Goal: Task Accomplishment & Management: Use online tool/utility

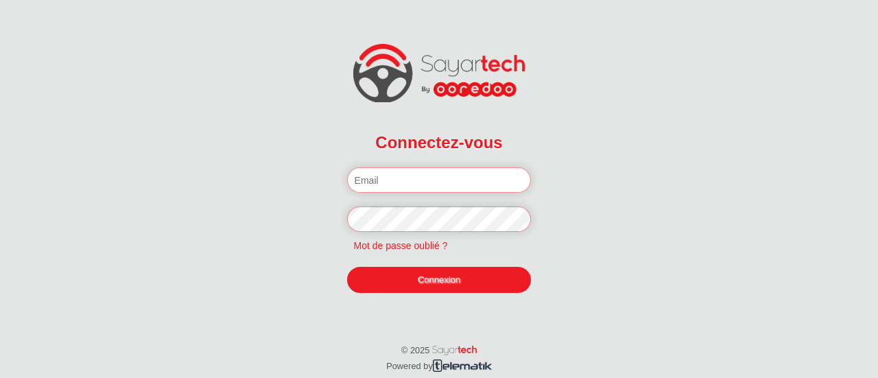
type input "[EMAIL_ADDRESS][DOMAIN_NAME]"
click at [423, 279] on link "Connexion" at bounding box center [439, 280] width 185 height 26
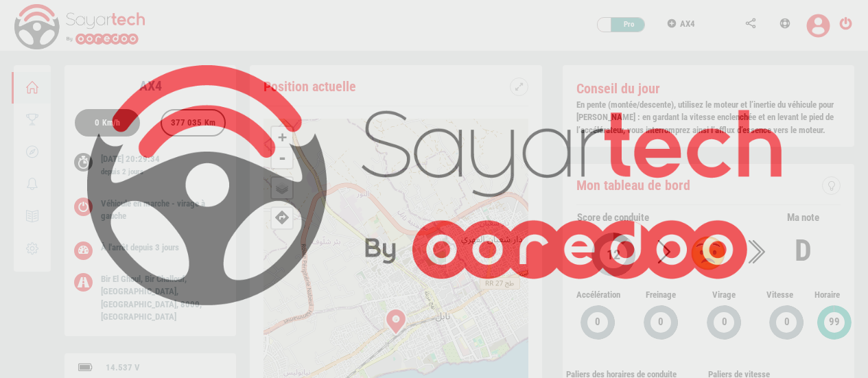
scroll to position [65, 0]
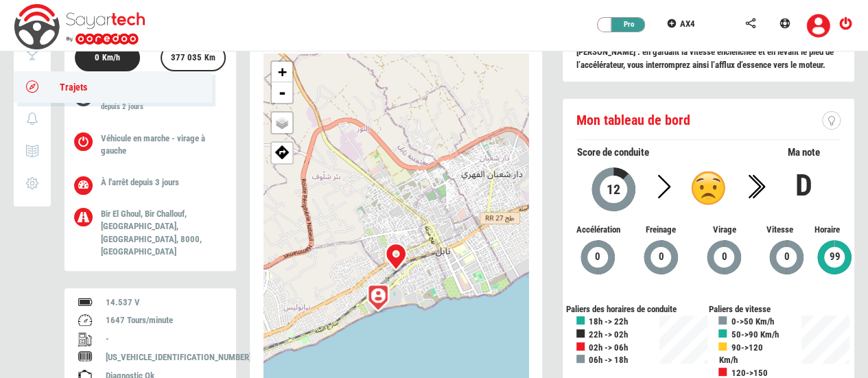
click at [27, 82] on icon at bounding box center [33, 87] width 16 height 10
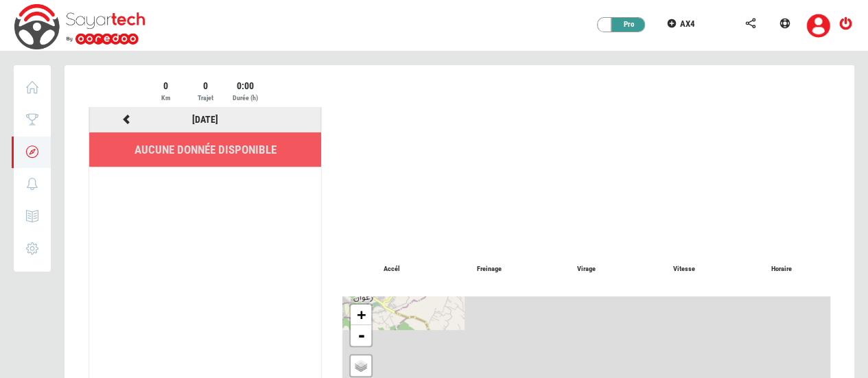
click at [126, 120] on icon at bounding box center [126, 120] width 12 height 10
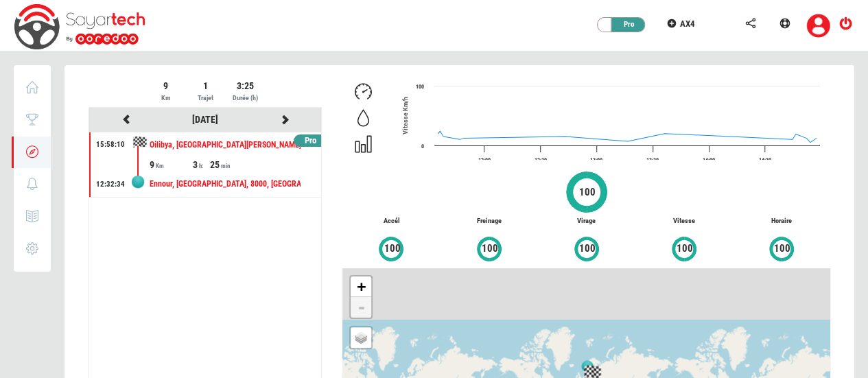
click at [208, 161] on div "3" at bounding box center [201, 165] width 17 height 14
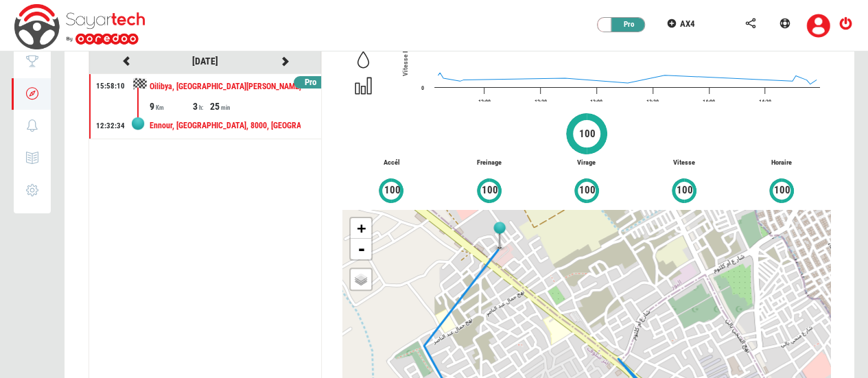
scroll to position [1, 0]
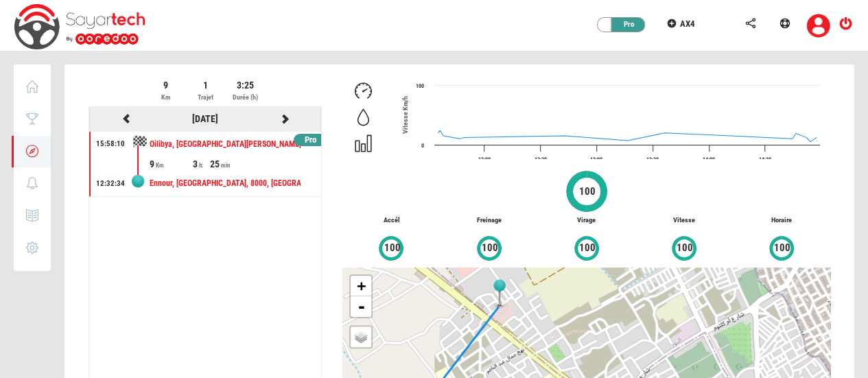
click at [122, 116] on icon at bounding box center [126, 119] width 12 height 10
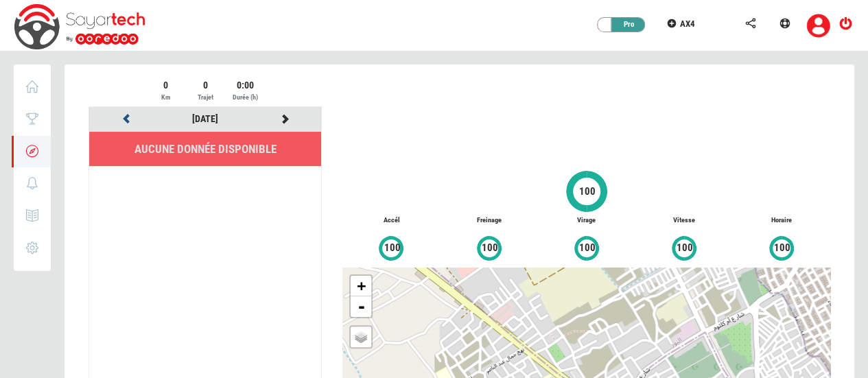
click at [122, 116] on icon at bounding box center [126, 119] width 12 height 10
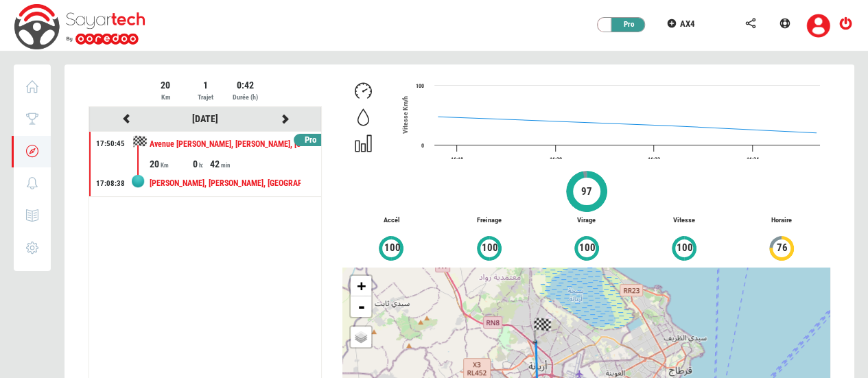
click at [189, 157] on div "20" at bounding box center [171, 164] width 43 height 14
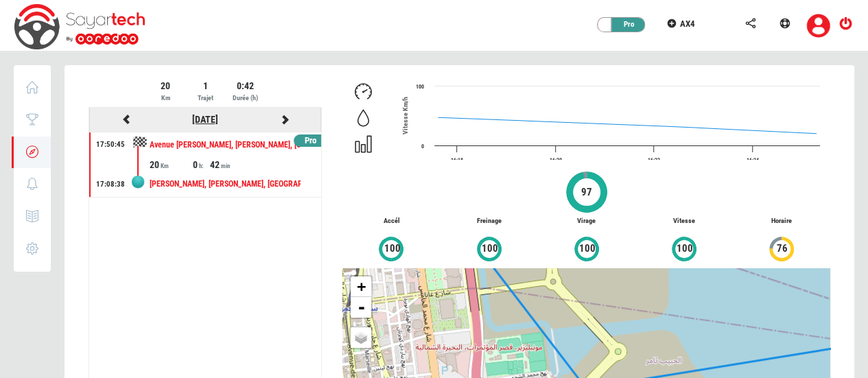
click at [195, 119] on link "[DATE]" at bounding box center [205, 119] width 26 height 11
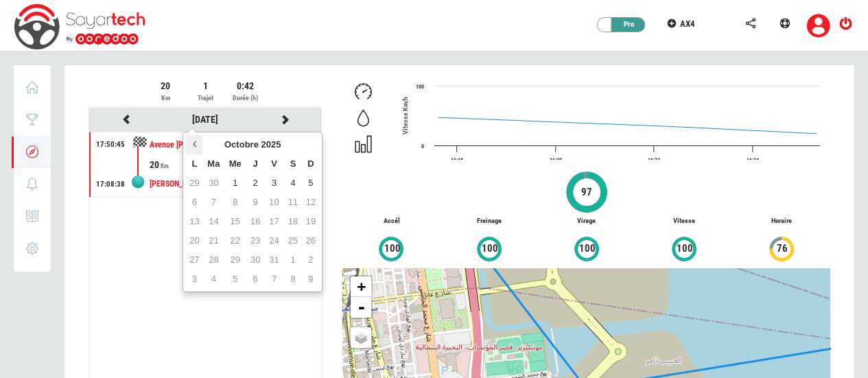
click at [197, 141] on th at bounding box center [194, 144] width 16 height 19
click at [195, 238] on td "16" at bounding box center [194, 240] width 16 height 19
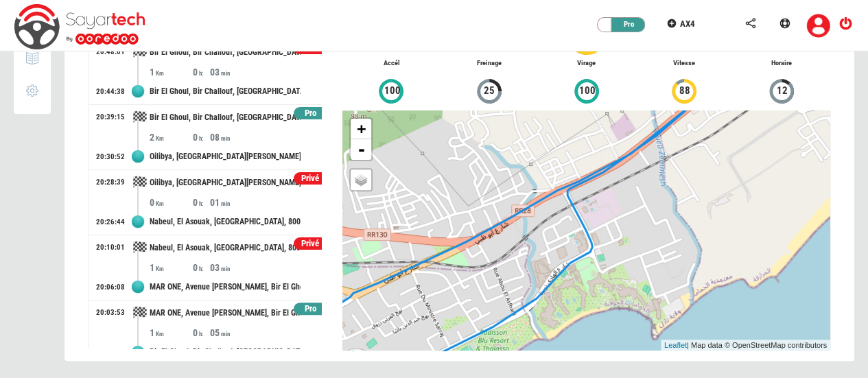
scroll to position [15, 0]
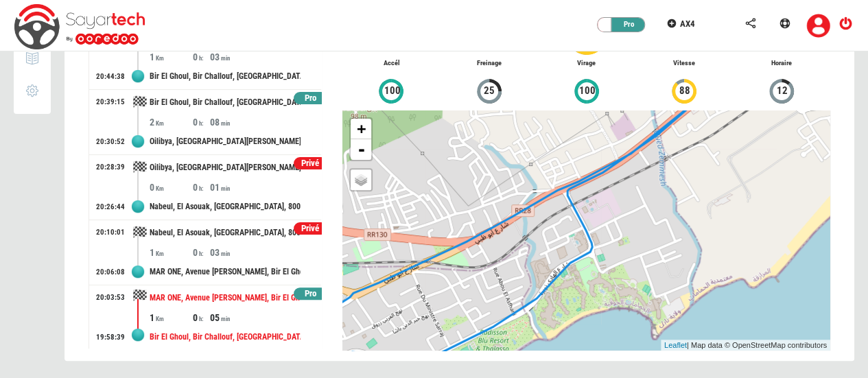
click at [202, 306] on div "MAR ONE, Avenue [PERSON_NAME], Bir El Ghoul, Bir Challouf, [GEOGRAPHIC_DATA], […" at bounding box center [225, 297] width 151 height 25
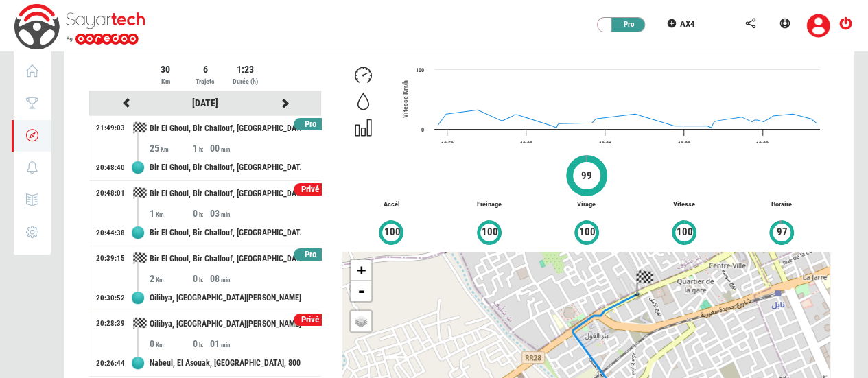
scroll to position [14, 0]
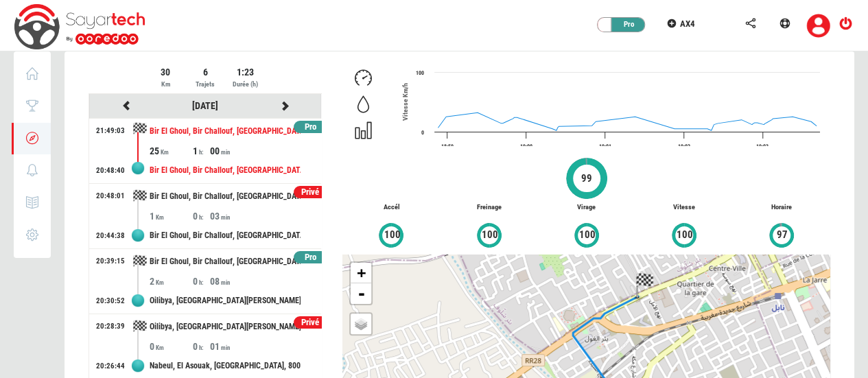
click at [211, 150] on div "00" at bounding box center [231, 151] width 43 height 14
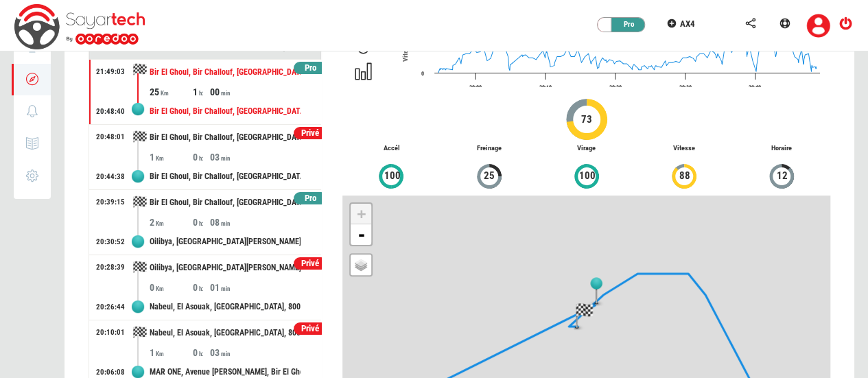
scroll to position [28, 0]
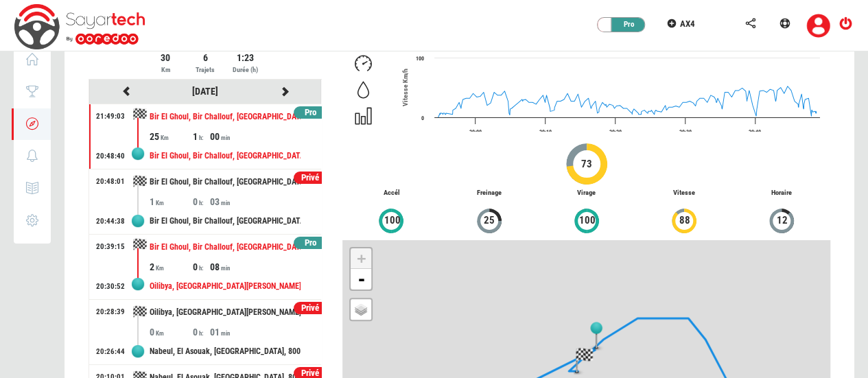
click at [248, 255] on div "Bir El Ghoul, Bir Challouf, [GEOGRAPHIC_DATA], [GEOGRAPHIC_DATA], 8000, [GEOGRA…" at bounding box center [225, 247] width 151 height 25
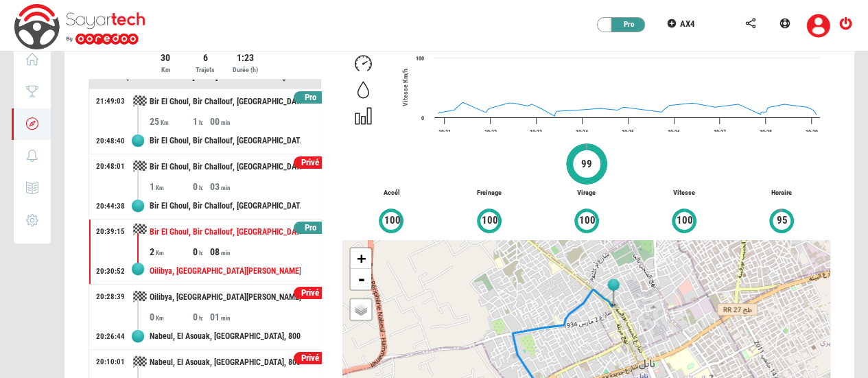
scroll to position [0, 0]
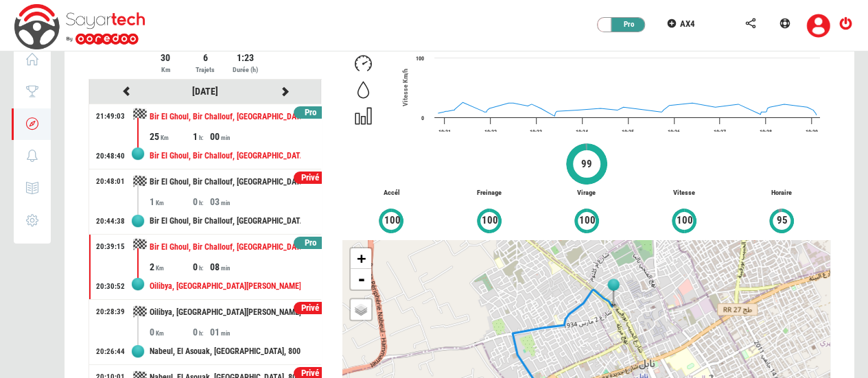
click at [226, 150] on div "Bir El Ghoul, Bir Challouf, [GEOGRAPHIC_DATA], [GEOGRAPHIC_DATA], 8000, [GEOGRA…" at bounding box center [225, 155] width 151 height 25
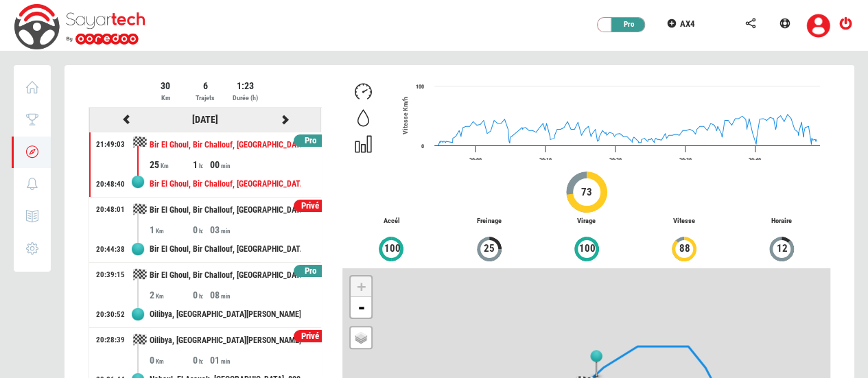
click at [279, 116] on icon at bounding box center [285, 120] width 12 height 10
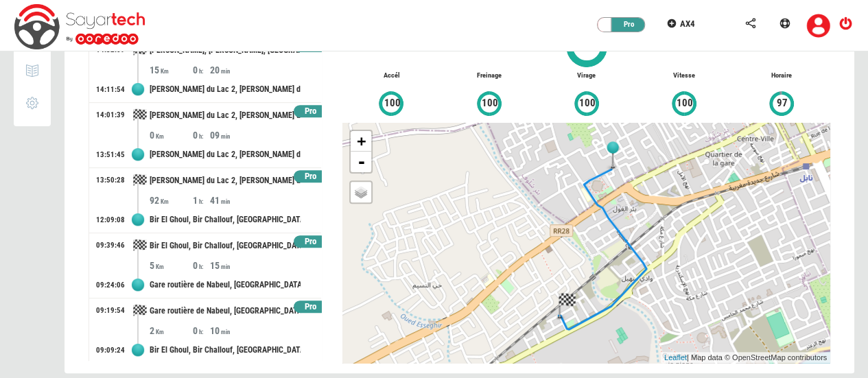
scroll to position [158, 0]
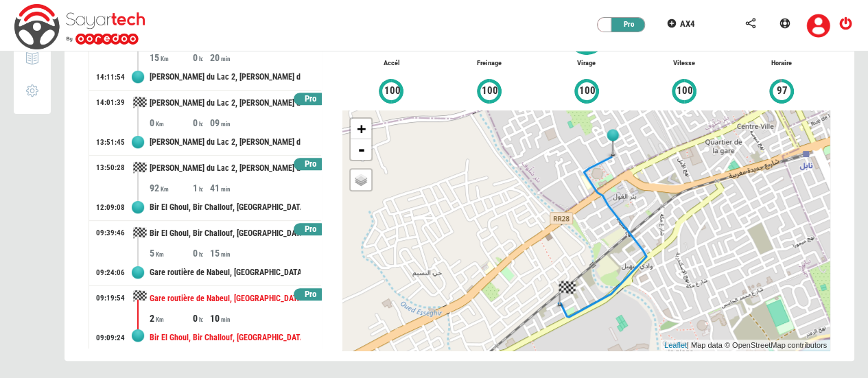
click at [217, 319] on div "10" at bounding box center [231, 319] width 43 height 14
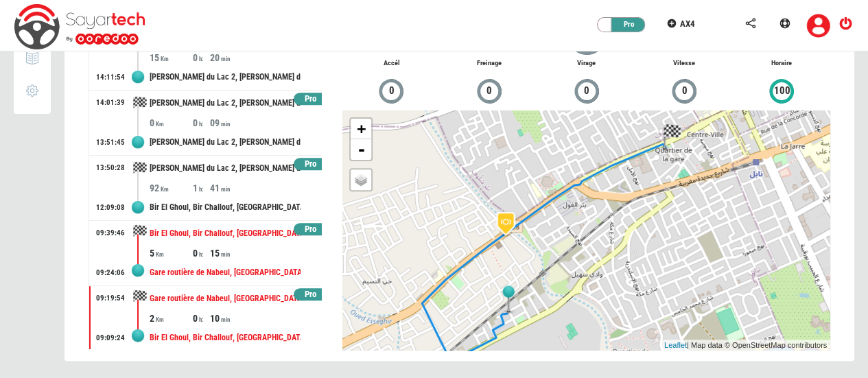
click at [220, 253] on div "15" at bounding box center [231, 253] width 43 height 14
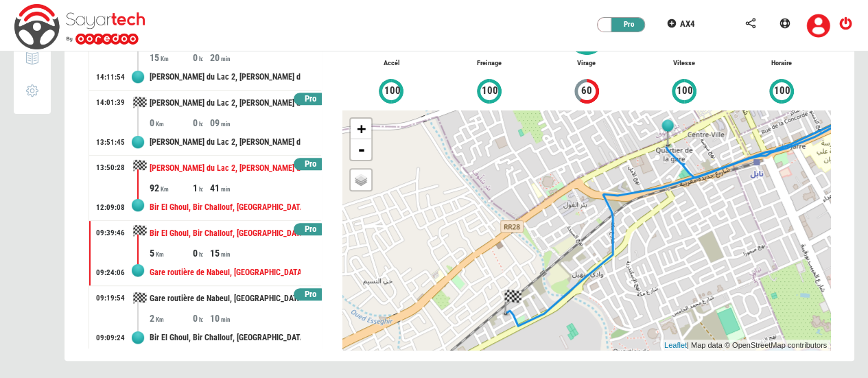
click at [194, 185] on div "1" at bounding box center [201, 188] width 17 height 14
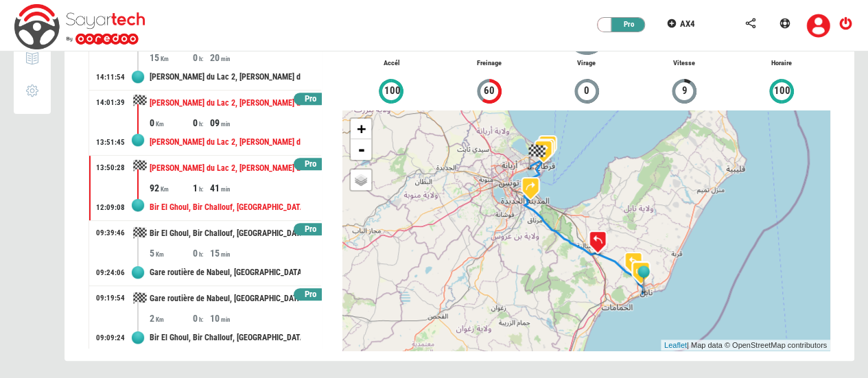
click at [210, 124] on div "09" at bounding box center [231, 123] width 43 height 14
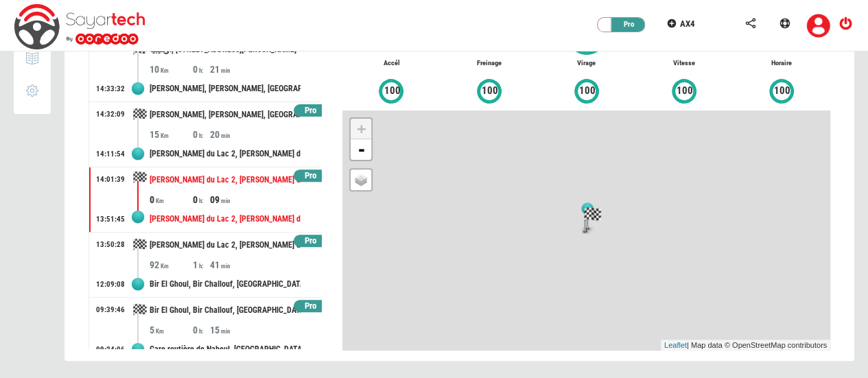
scroll to position [132, 0]
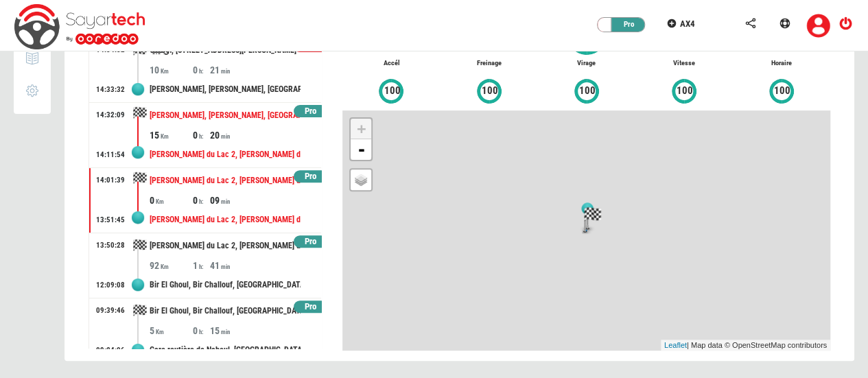
click at [220, 150] on div "[PERSON_NAME] du Lac 2, [PERSON_NAME] du Lac II, [GEOGRAPHIC_DATA], [GEOGRAPHIC…" at bounding box center [225, 154] width 151 height 25
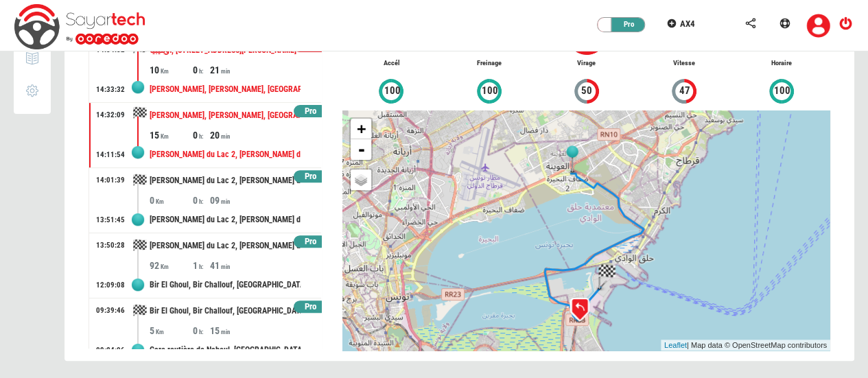
click at [233, 82] on div "[PERSON_NAME], [PERSON_NAME], [GEOGRAPHIC_DATA][PERSON_NAME], 2060, [GEOGRAPHIC…" at bounding box center [225, 89] width 151 height 25
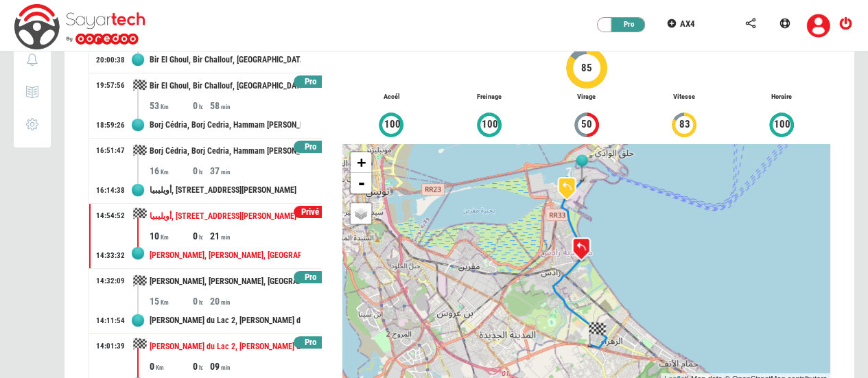
scroll to position [103, 0]
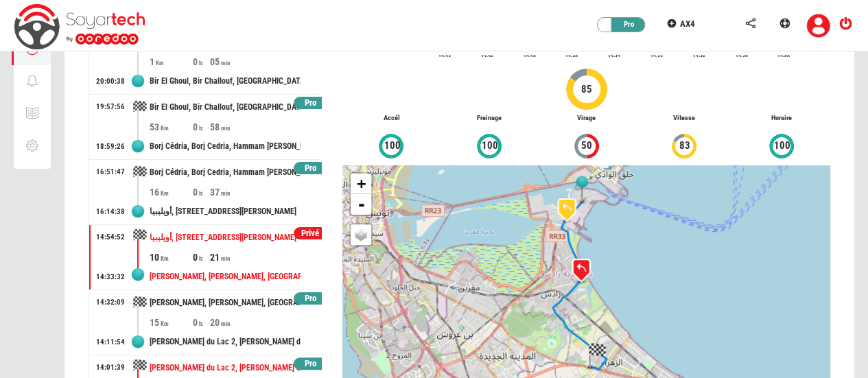
click at [247, 199] on div "أويليبيا, [STREET_ADDRESS][PERSON_NAME]" at bounding box center [225, 211] width 151 height 25
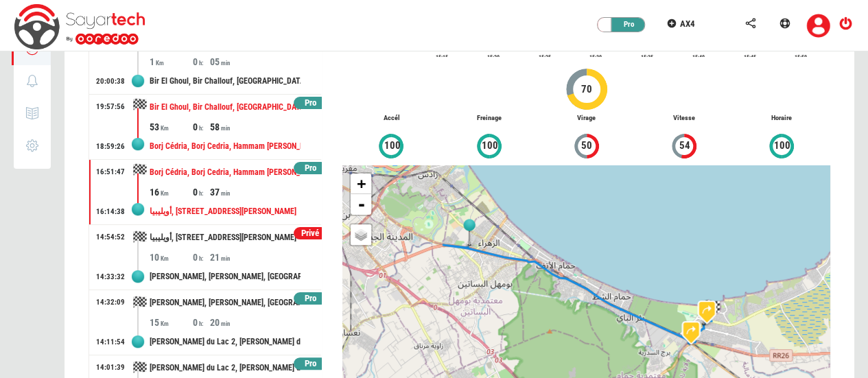
click at [239, 115] on div "Bir El Ghoul, Bir Challouf, [GEOGRAPHIC_DATA], [GEOGRAPHIC_DATA], 8000, [GEOGRA…" at bounding box center [225, 107] width 151 height 25
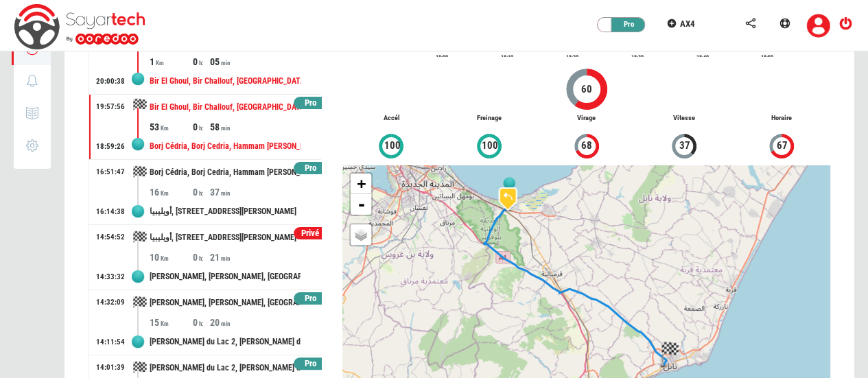
click at [237, 69] on div "Bir El Ghoul, Bir Challouf, [GEOGRAPHIC_DATA], [GEOGRAPHIC_DATA], 8000, [GEOGRA…" at bounding box center [225, 81] width 151 height 25
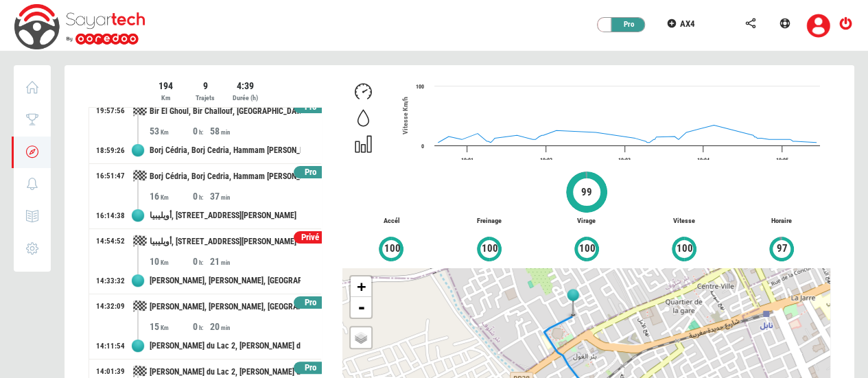
scroll to position [108, 0]
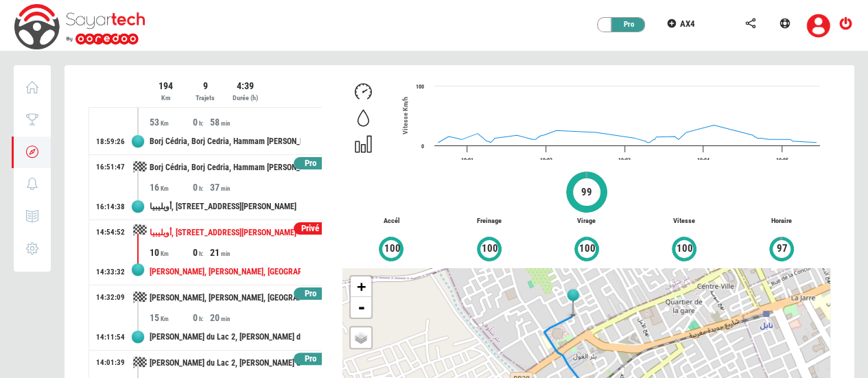
click at [224, 261] on div "[PERSON_NAME], [PERSON_NAME], [GEOGRAPHIC_DATA][PERSON_NAME], 2060, [GEOGRAPHIC…" at bounding box center [225, 271] width 151 height 25
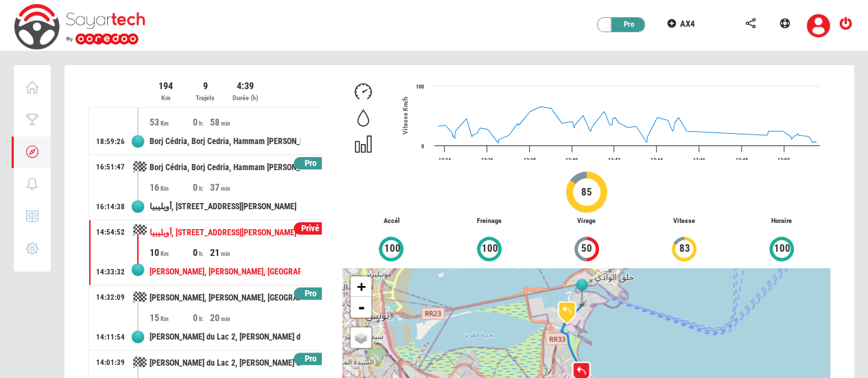
click at [299, 226] on div "Privé" at bounding box center [311, 228] width 34 height 13
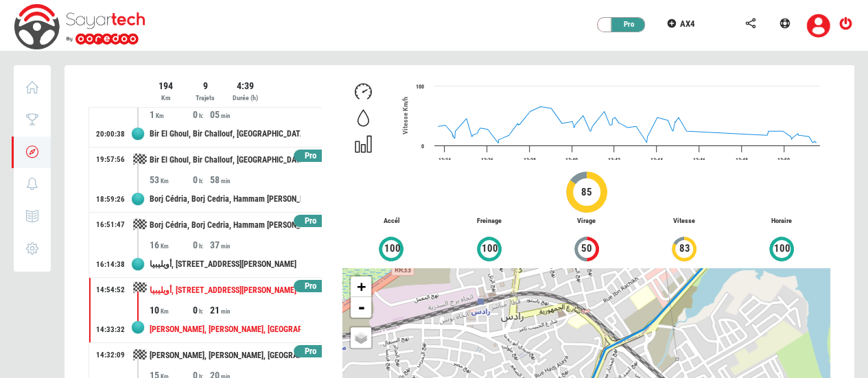
scroll to position [0, 0]
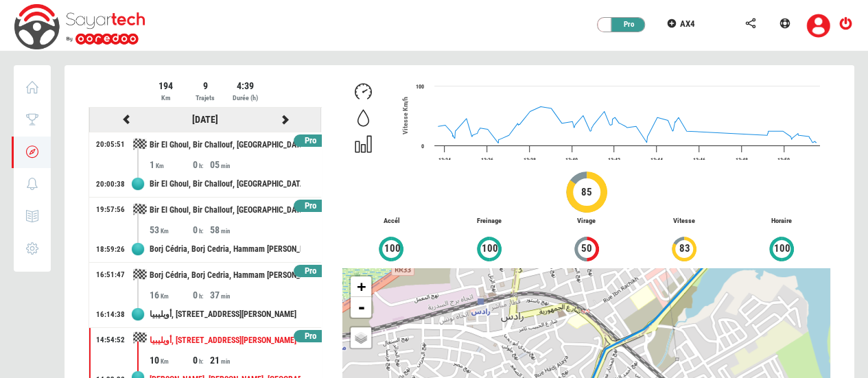
click at [279, 115] on icon at bounding box center [285, 120] width 12 height 10
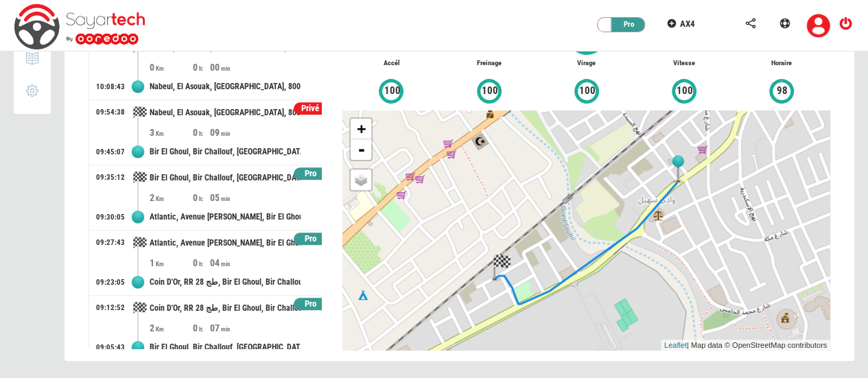
scroll to position [535, 0]
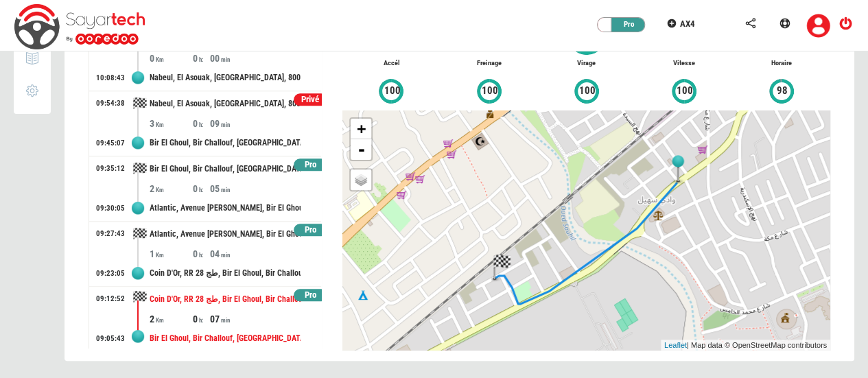
click at [204, 307] on div "Coin D'Or, RR 28 طج, Bir El Ghoul, Bir Challouf, [GEOGRAPHIC_DATA], [GEOGRAPHIC…" at bounding box center [225, 299] width 151 height 25
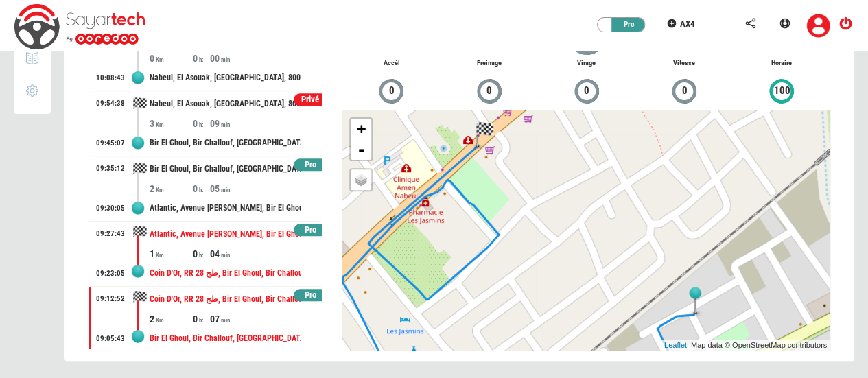
click at [200, 261] on div "Coin D'Or, RR 28 طج, Bir El Ghoul, Bir Challouf, [GEOGRAPHIC_DATA], [GEOGRAPHIC…" at bounding box center [225, 273] width 151 height 25
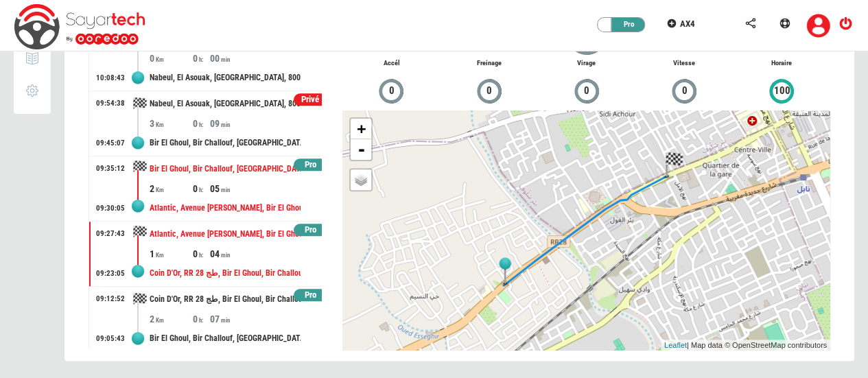
click at [204, 183] on div "0" at bounding box center [201, 189] width 17 height 14
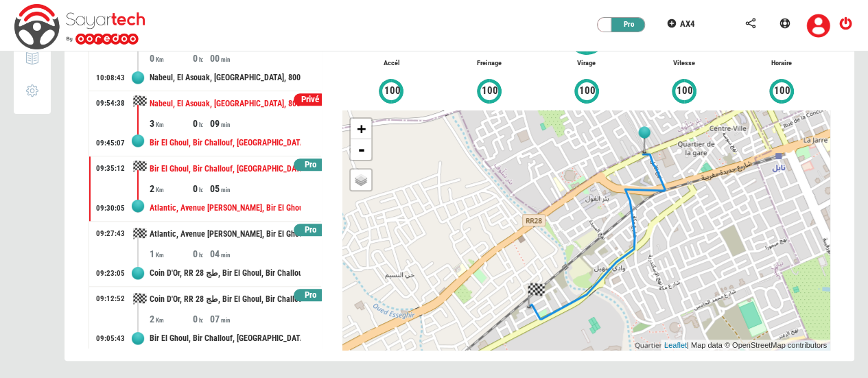
click at [210, 137] on div "Bir El Ghoul, Bir Challouf, [GEOGRAPHIC_DATA], [GEOGRAPHIC_DATA], 8000, [GEOGRA…" at bounding box center [225, 142] width 151 height 25
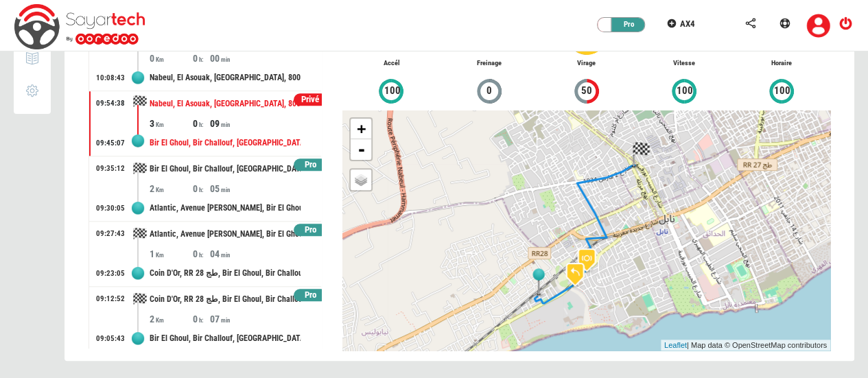
click at [302, 96] on div "Privé" at bounding box center [311, 99] width 34 height 13
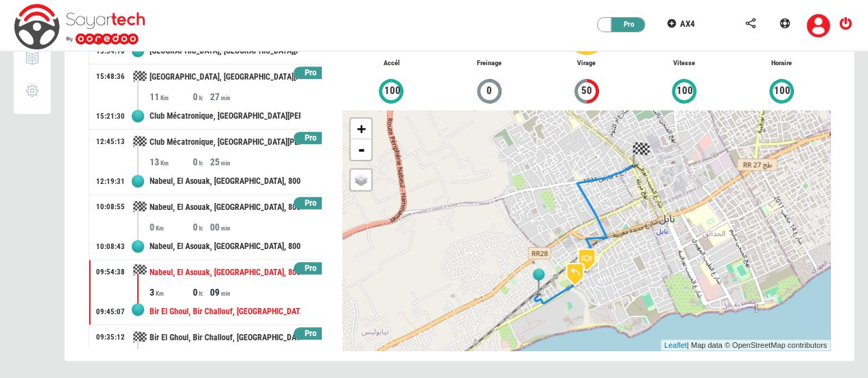
scroll to position [364, 0]
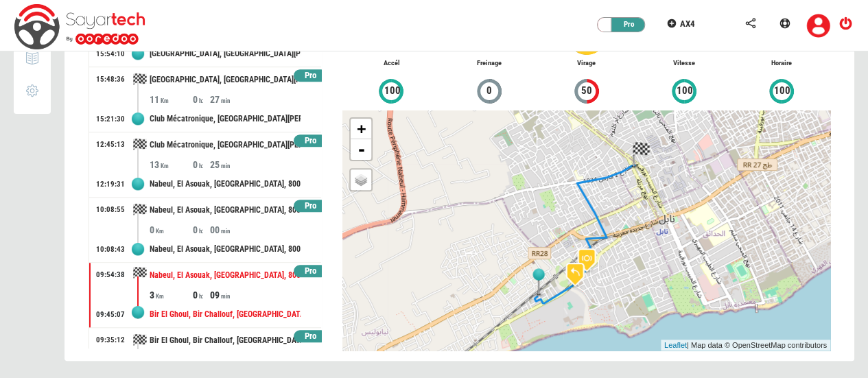
click at [298, 207] on div "Pro" at bounding box center [311, 206] width 34 height 13
click at [228, 152] on div at bounding box center [460, 142] width 790 height 471
click at [228, 152] on div "Club Mécatronique, [GEOGRAPHIC_DATA][PERSON_NAME]" at bounding box center [225, 144] width 151 height 25
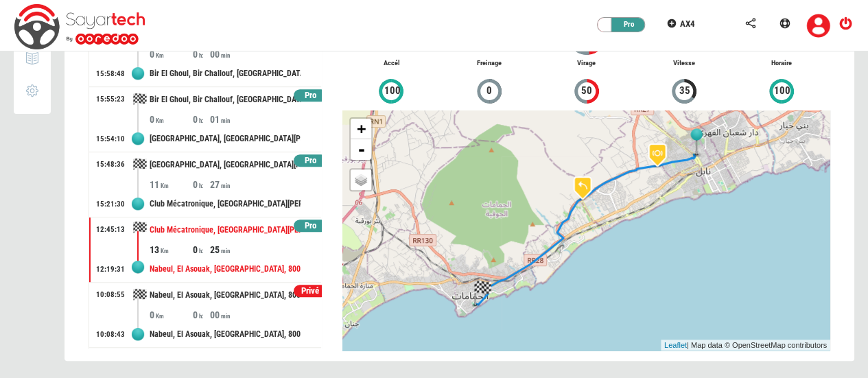
scroll to position [278, 0]
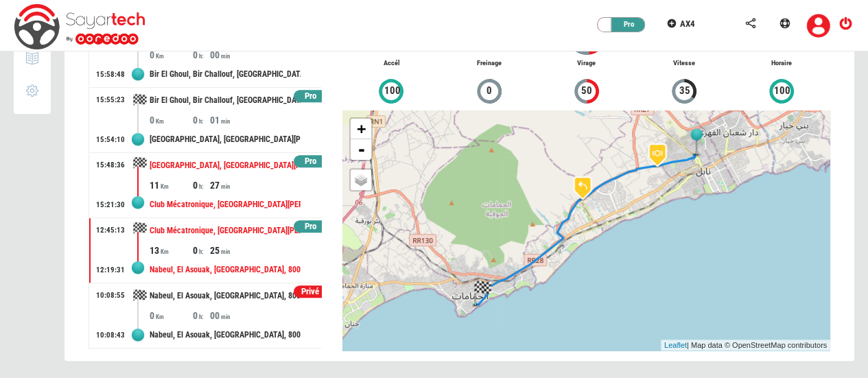
click at [226, 171] on div "[GEOGRAPHIC_DATA], [GEOGRAPHIC_DATA][PERSON_NAME], [GEOGRAPHIC_DATA], [GEOGRAPH…" at bounding box center [225, 165] width 151 height 25
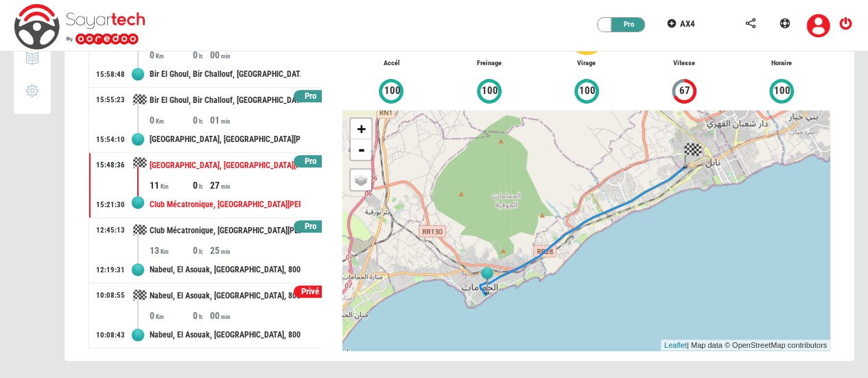
click at [298, 90] on div "Pro" at bounding box center [311, 96] width 34 height 13
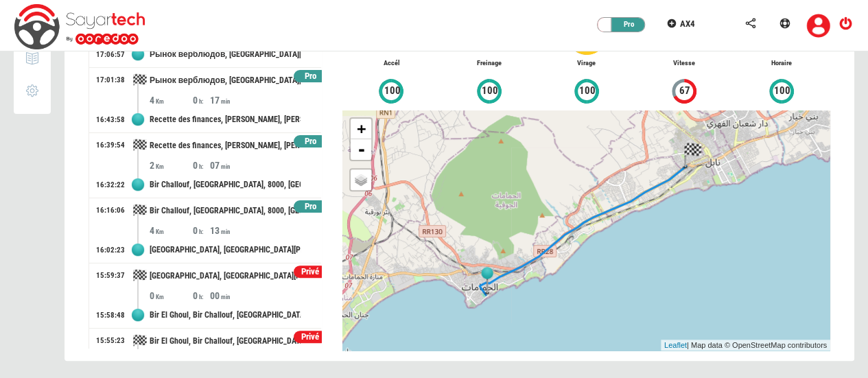
scroll to position [36, 0]
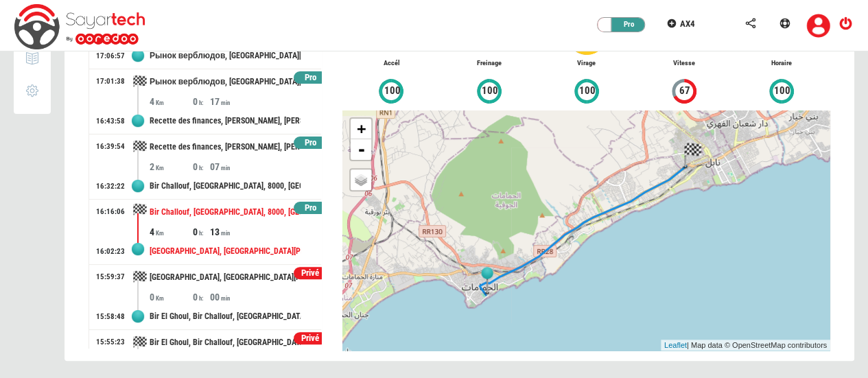
click at [210, 241] on div "[GEOGRAPHIC_DATA], [GEOGRAPHIC_DATA][PERSON_NAME], [GEOGRAPHIC_DATA], [GEOGRAPH…" at bounding box center [225, 251] width 151 height 25
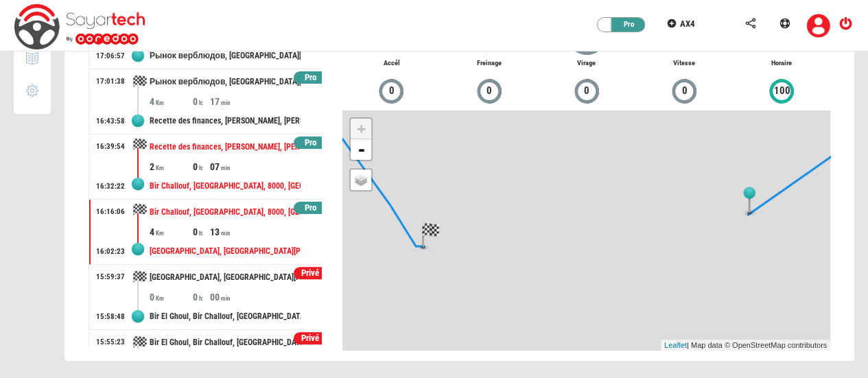
click at [250, 145] on div "Recette des finances, [PERSON_NAME], [PERSON_NAME], Nabeul, 8011, [GEOGRAPHIC_D…" at bounding box center [225, 146] width 151 height 25
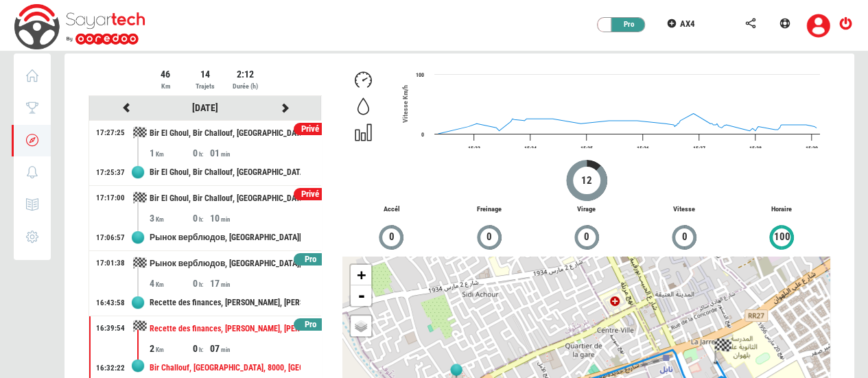
scroll to position [0, 0]
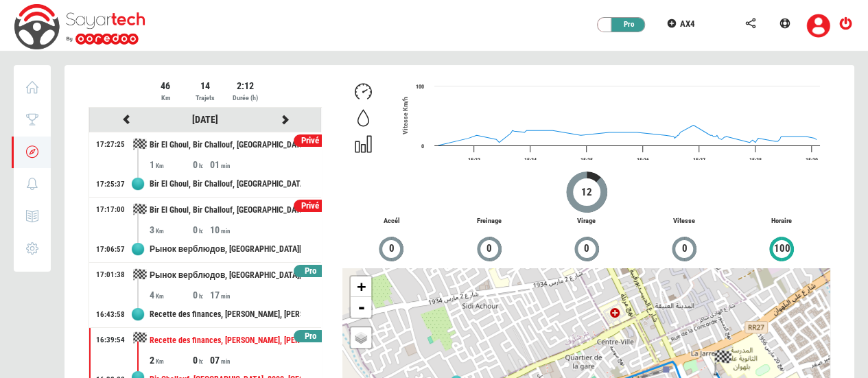
click at [299, 202] on div "Privé" at bounding box center [311, 206] width 34 height 13
click at [299, 139] on div "Privé" at bounding box center [311, 140] width 34 height 13
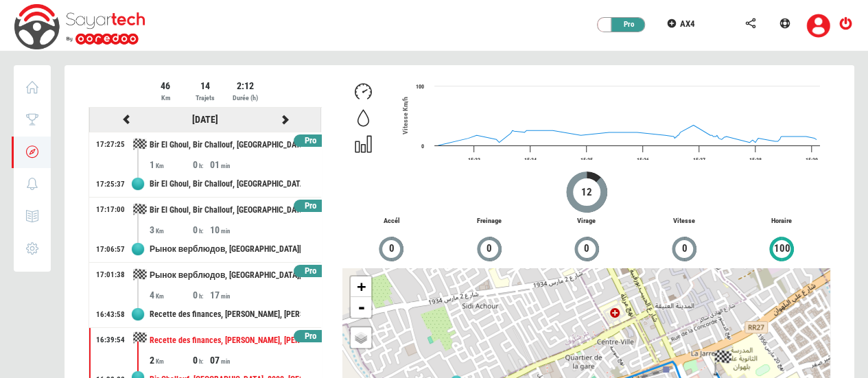
click at [279, 115] on icon at bounding box center [285, 120] width 12 height 10
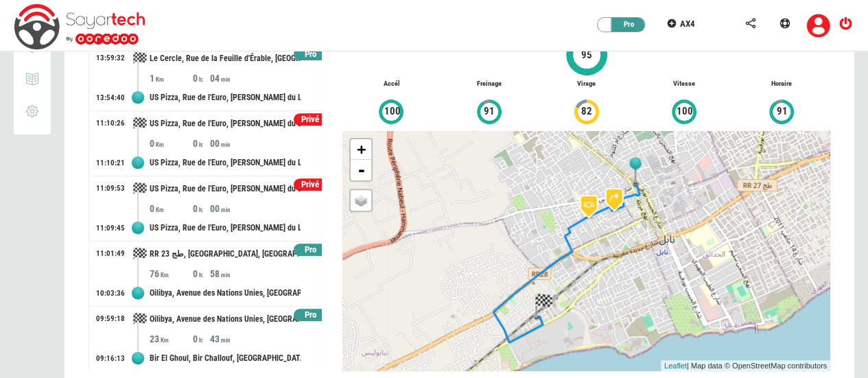
scroll to position [158, 0]
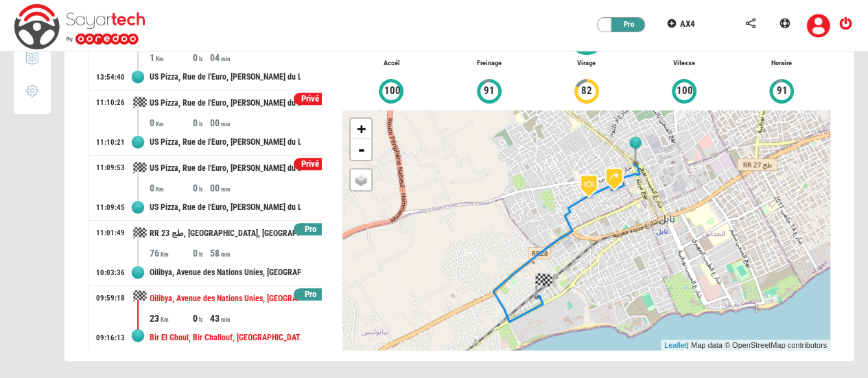
click at [232, 312] on div "43" at bounding box center [231, 319] width 43 height 14
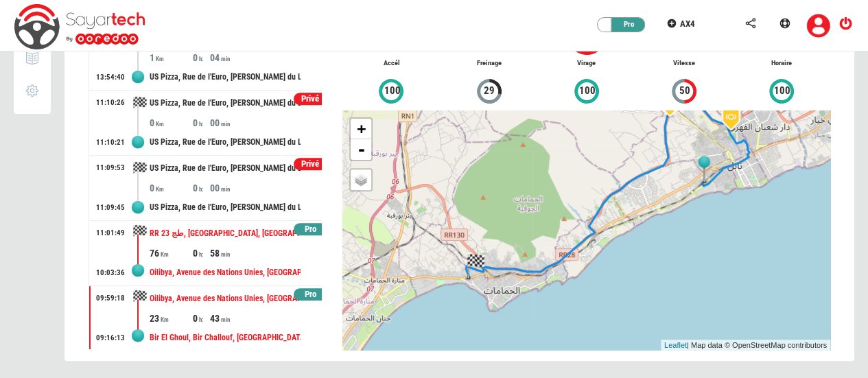
click at [228, 254] on div "58" at bounding box center [231, 253] width 43 height 14
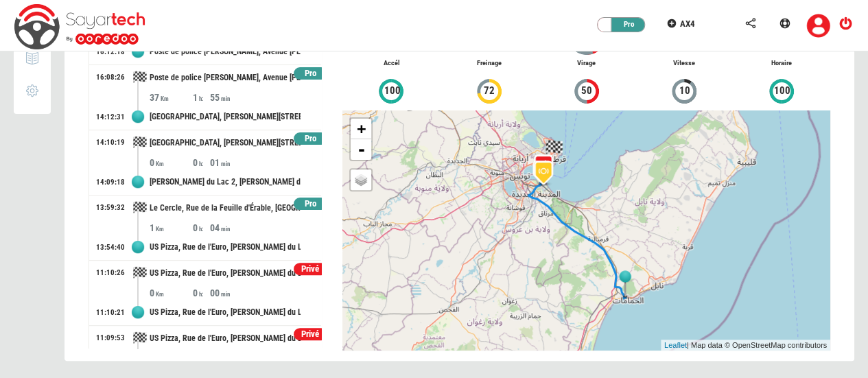
scroll to position [18, 0]
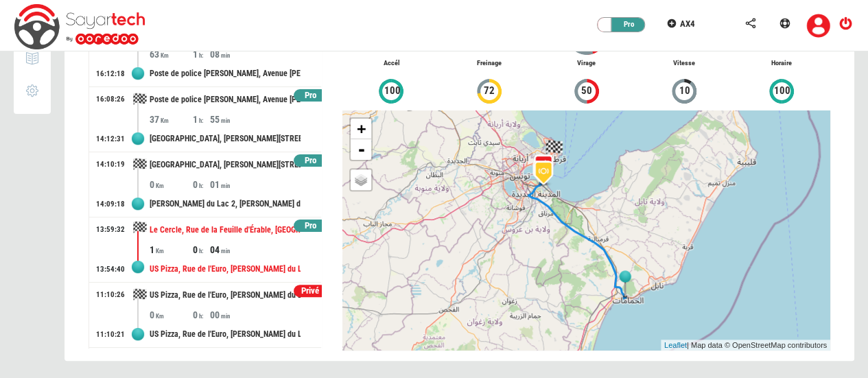
click at [241, 246] on div "04" at bounding box center [231, 250] width 43 height 14
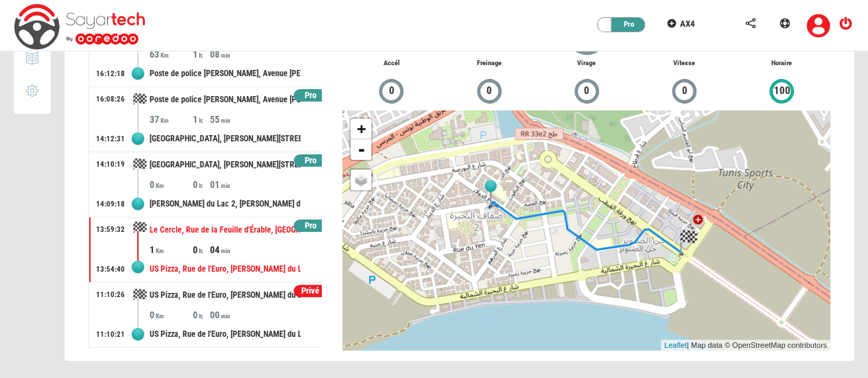
click at [300, 161] on div "Pro" at bounding box center [311, 160] width 34 height 13
click at [275, 120] on div at bounding box center [460, 142] width 790 height 471
click at [275, 120] on div "37 1 55" at bounding box center [236, 120] width 172 height 14
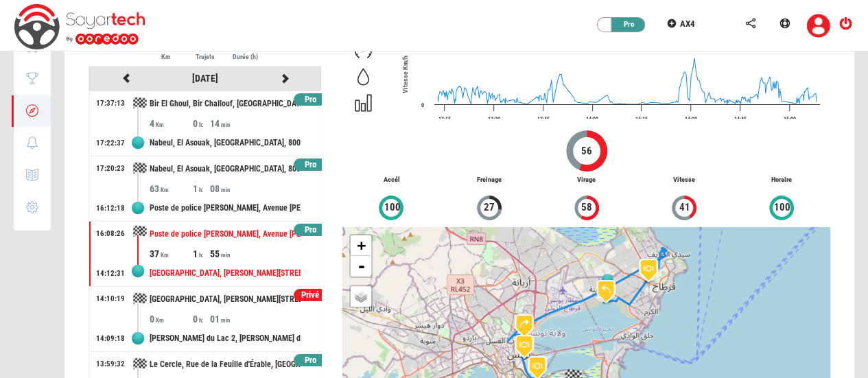
scroll to position [34, 0]
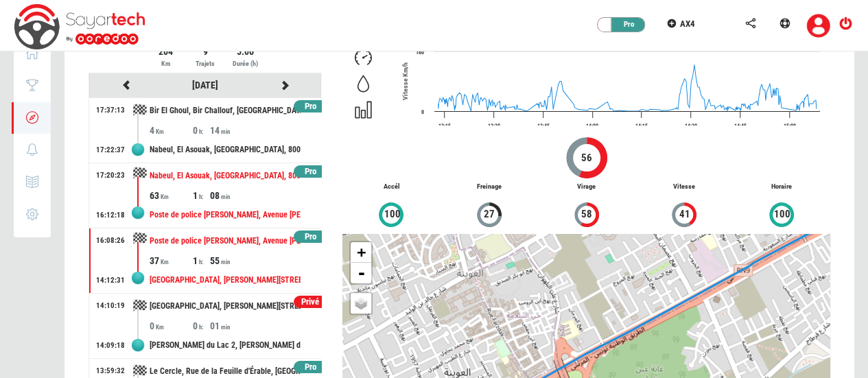
click at [188, 189] on div "63" at bounding box center [171, 196] width 43 height 14
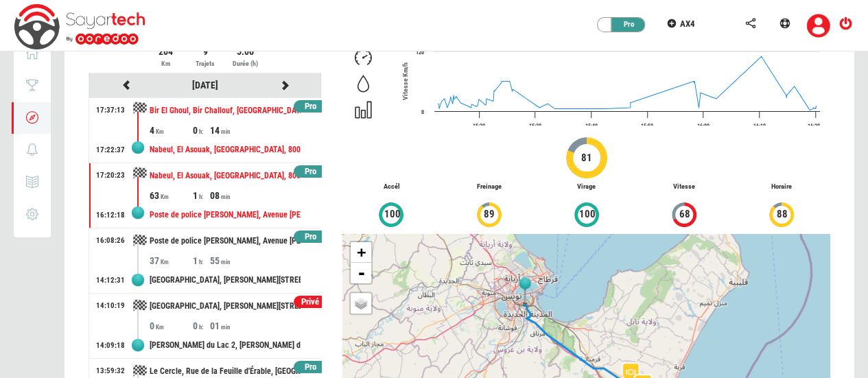
click at [201, 135] on div "0" at bounding box center [201, 131] width 17 height 14
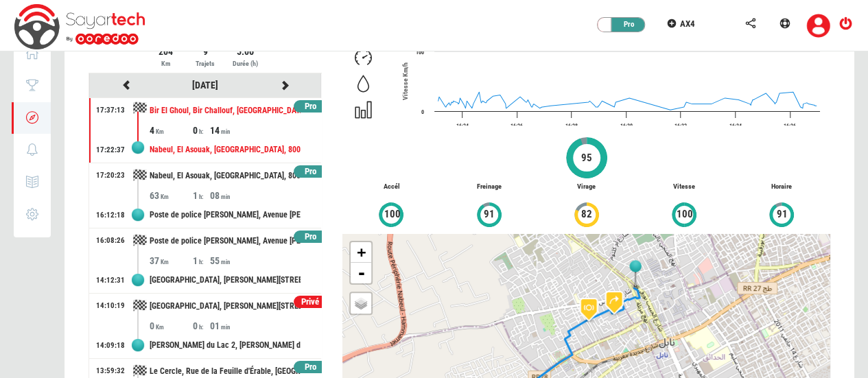
scroll to position [0, 0]
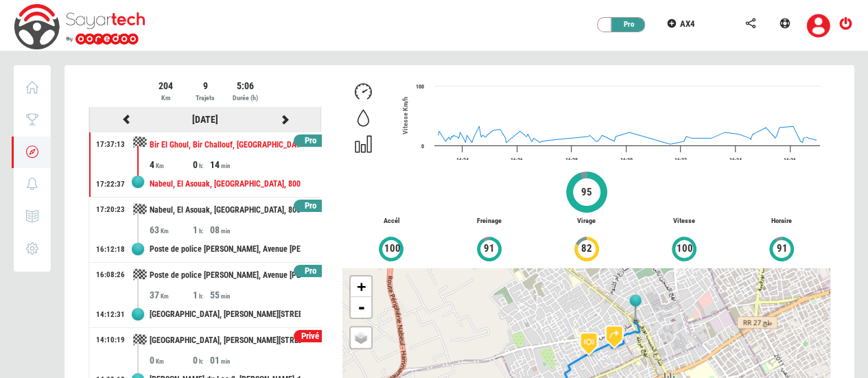
click at [279, 118] on icon at bounding box center [285, 120] width 12 height 10
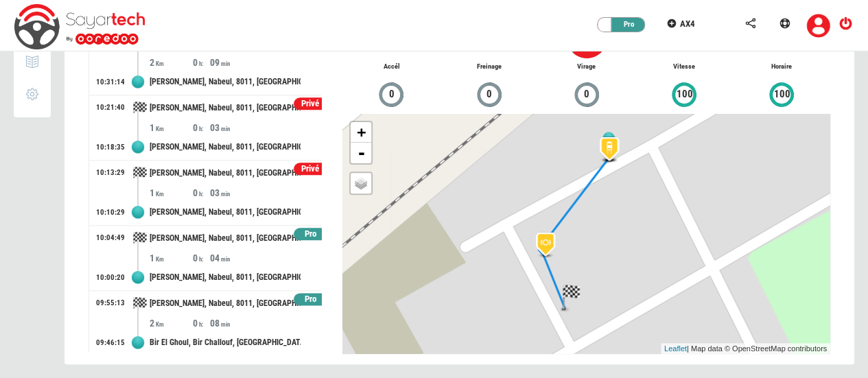
scroll to position [158, 0]
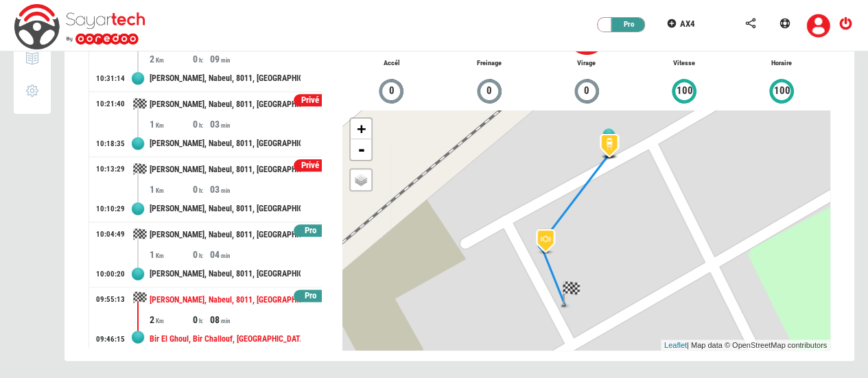
click at [200, 313] on div "0" at bounding box center [201, 320] width 17 height 14
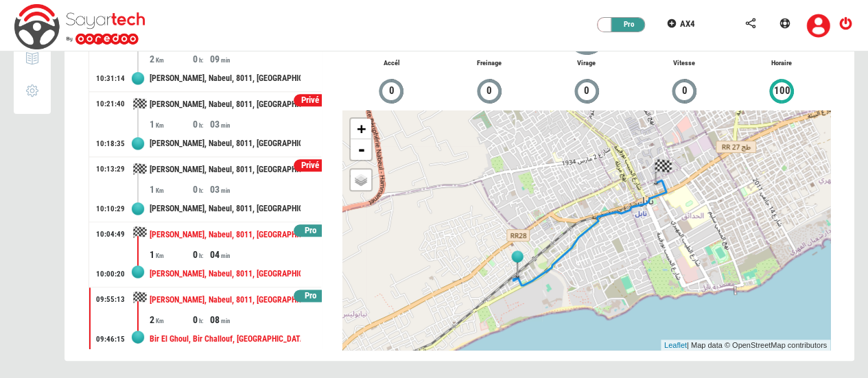
click at [210, 249] on div "04" at bounding box center [231, 255] width 43 height 14
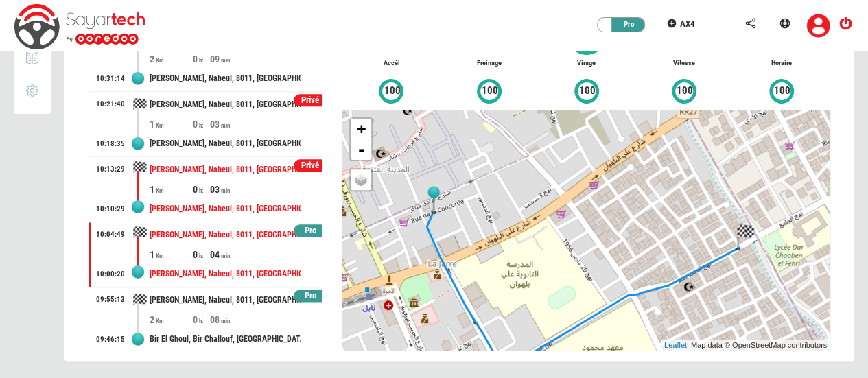
click at [231, 183] on div "03" at bounding box center [231, 190] width 43 height 14
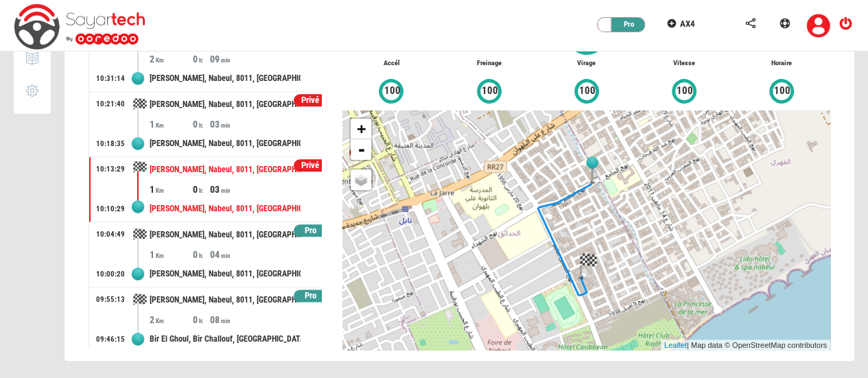
click at [304, 162] on div "Privé" at bounding box center [311, 165] width 34 height 13
click at [304, 95] on div "Privé" at bounding box center [311, 100] width 34 height 13
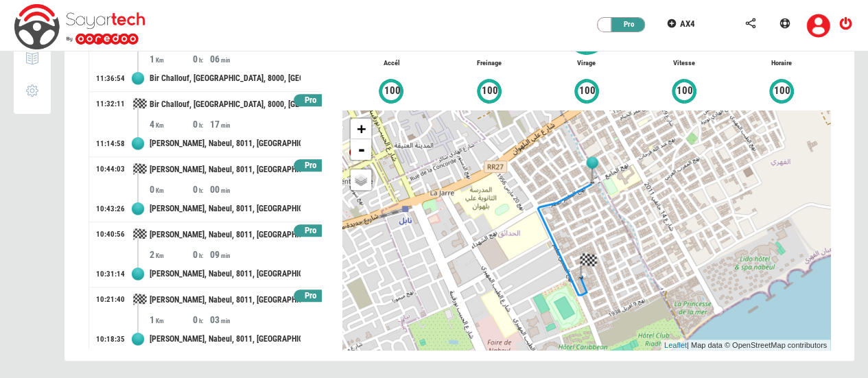
scroll to position [465, 0]
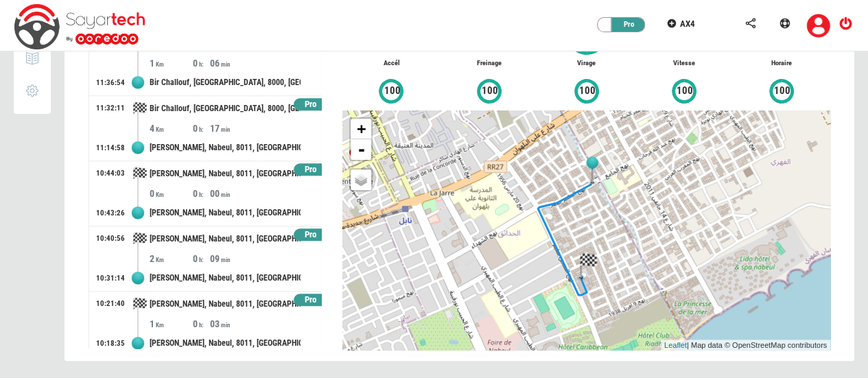
click at [301, 164] on div "Pro" at bounding box center [311, 169] width 34 height 13
click at [215, 128] on div at bounding box center [460, 142] width 790 height 471
click at [215, 128] on div "17" at bounding box center [231, 128] width 43 height 14
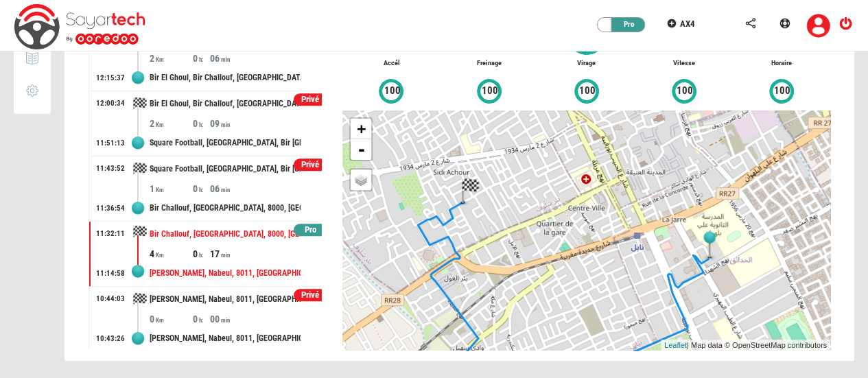
scroll to position [309, 0]
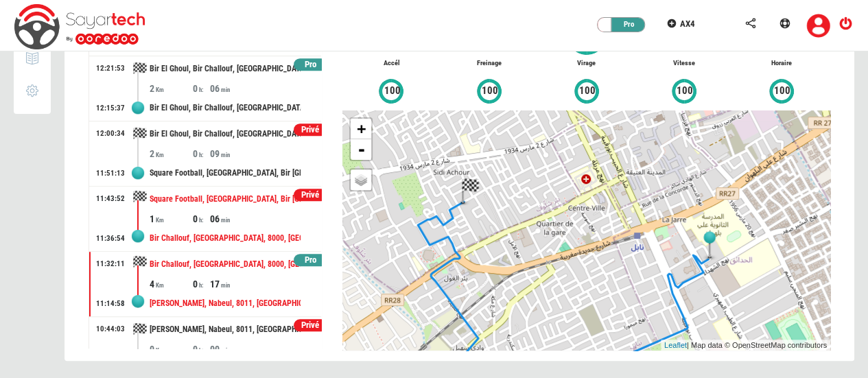
click at [214, 202] on div "Square Football, [GEOGRAPHIC_DATA], Bir [GEOGRAPHIC_DATA], [GEOGRAPHIC_DATA], […" at bounding box center [225, 199] width 151 height 25
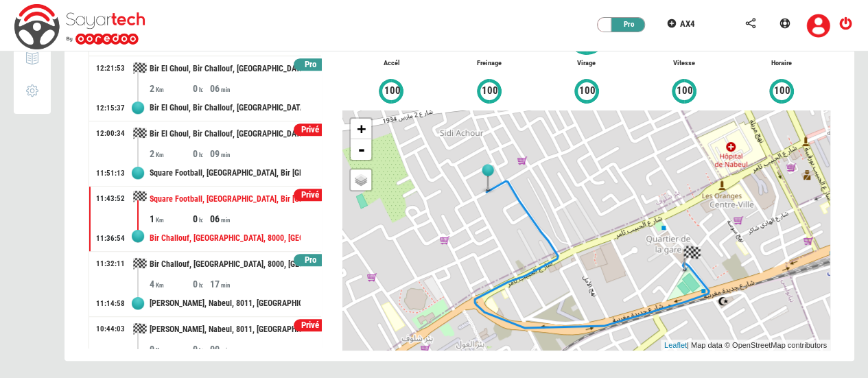
click at [308, 191] on div "Privé" at bounding box center [311, 195] width 34 height 13
click at [299, 126] on div "Privé" at bounding box center [311, 130] width 34 height 13
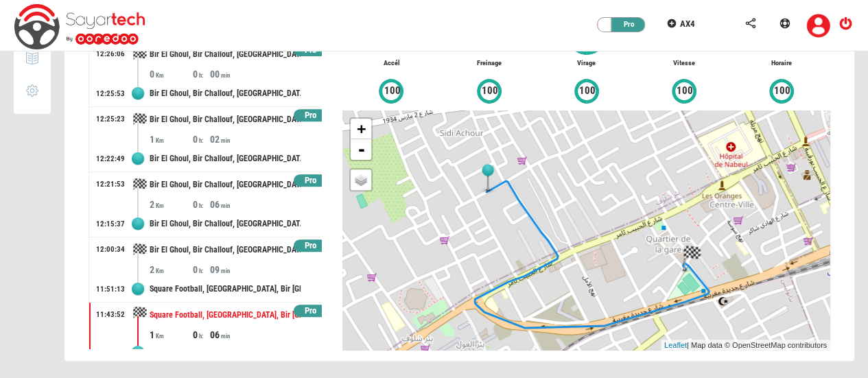
scroll to position [192, 0]
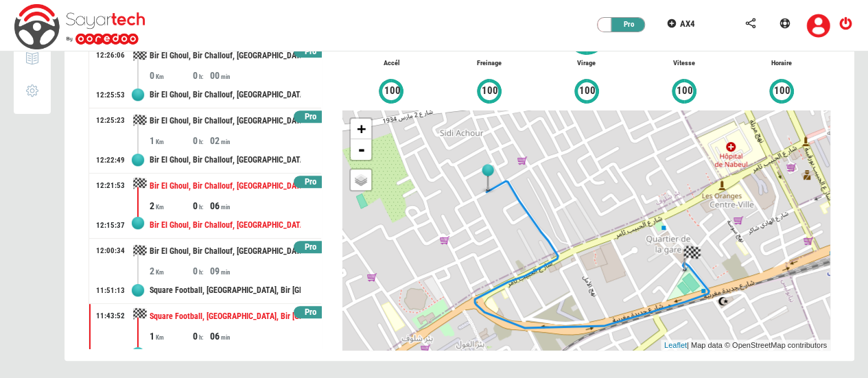
click at [200, 195] on div "Bir El Ghoul, Bir Challouf, [GEOGRAPHIC_DATA], [GEOGRAPHIC_DATA], 8000, [GEOGRA…" at bounding box center [225, 186] width 151 height 25
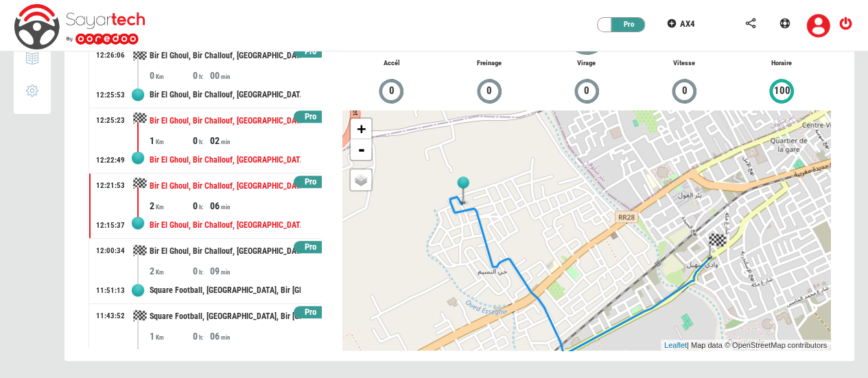
click at [215, 137] on div "02" at bounding box center [231, 141] width 43 height 14
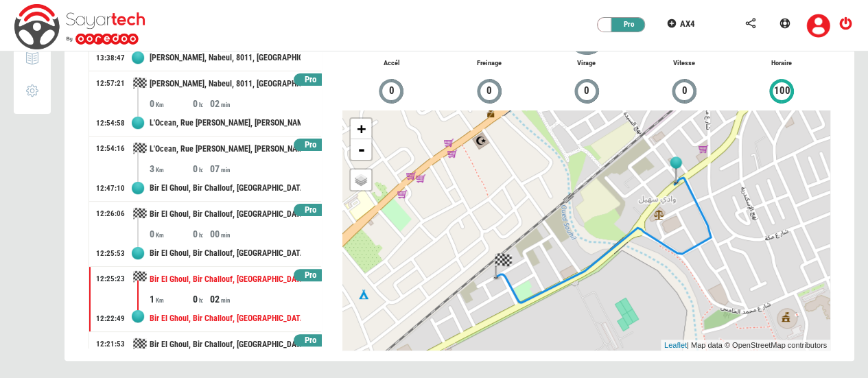
scroll to position [0, 0]
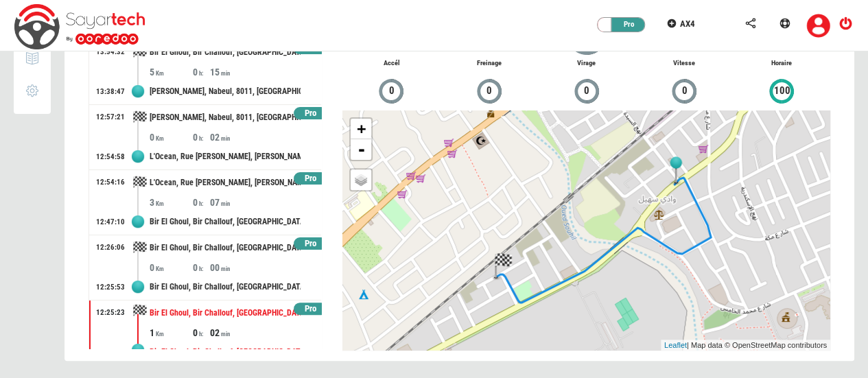
click at [303, 241] on div "Pro" at bounding box center [311, 243] width 34 height 13
click at [253, 207] on div at bounding box center [460, 142] width 790 height 471
click at [253, 209] on div "Bir El Ghoul, Bir Challouf, [GEOGRAPHIC_DATA], [GEOGRAPHIC_DATA], 8000, [GEOGRA…" at bounding box center [225, 221] width 151 height 25
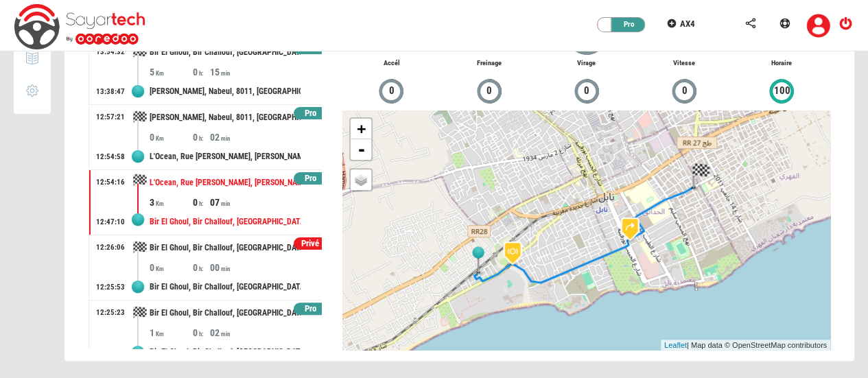
click at [307, 113] on div "Pro" at bounding box center [311, 113] width 34 height 13
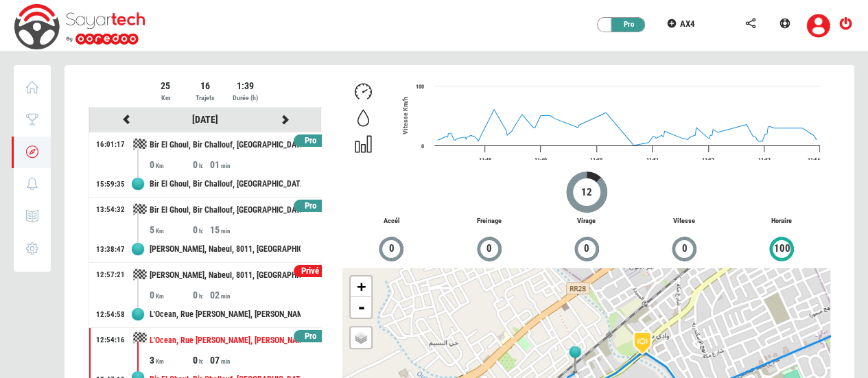
click at [294, 142] on div "Pro" at bounding box center [311, 140] width 34 height 13
click at [231, 231] on div at bounding box center [460, 300] width 790 height 471
click at [231, 231] on div "15" at bounding box center [231, 230] width 43 height 14
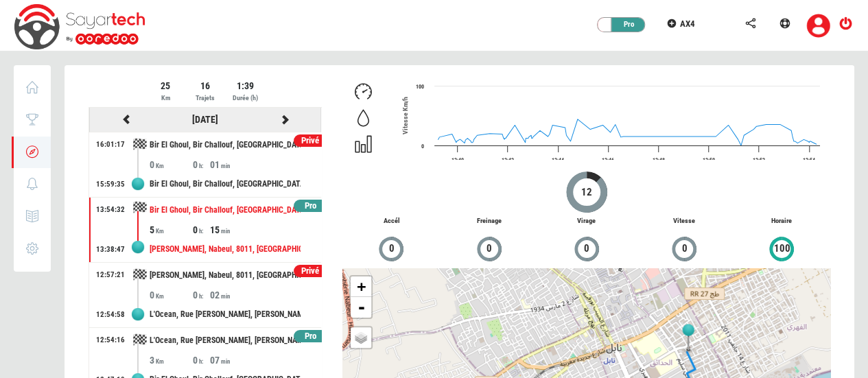
click at [274, 126] on div at bounding box center [284, 119] width 79 height 17
click at [279, 121] on icon at bounding box center [285, 120] width 12 height 10
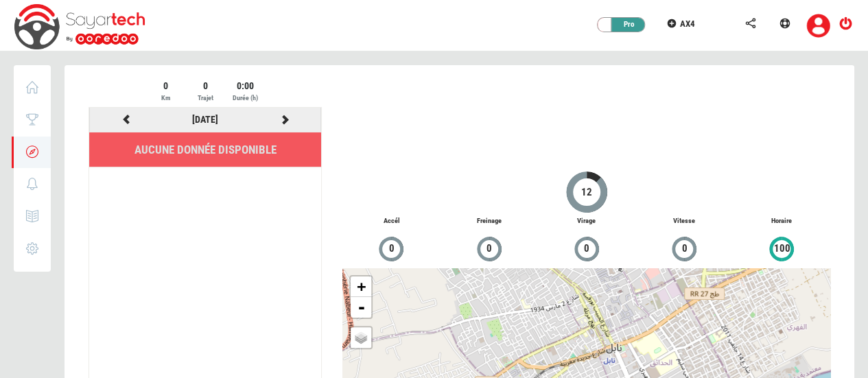
click at [283, 117] on icon at bounding box center [285, 120] width 12 height 10
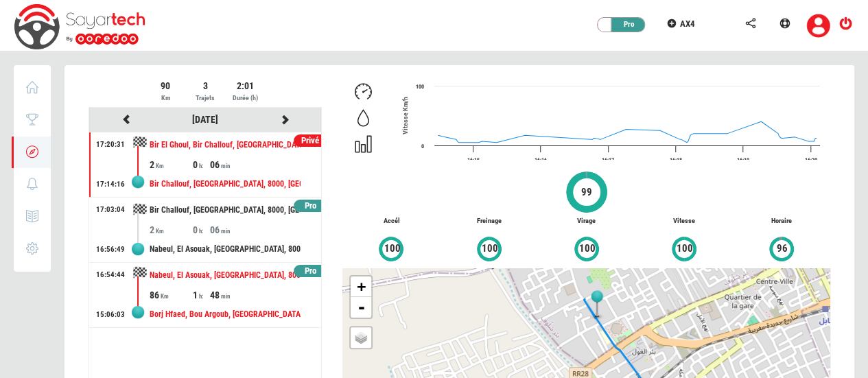
click at [196, 299] on div "1" at bounding box center [201, 295] width 17 height 14
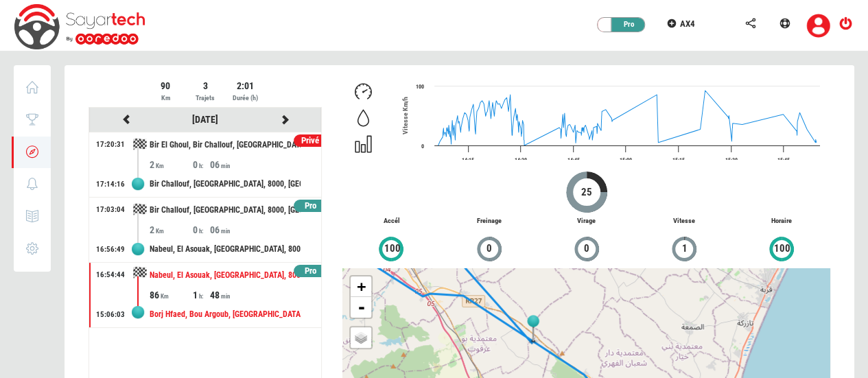
click at [307, 142] on div "Privé" at bounding box center [311, 140] width 34 height 13
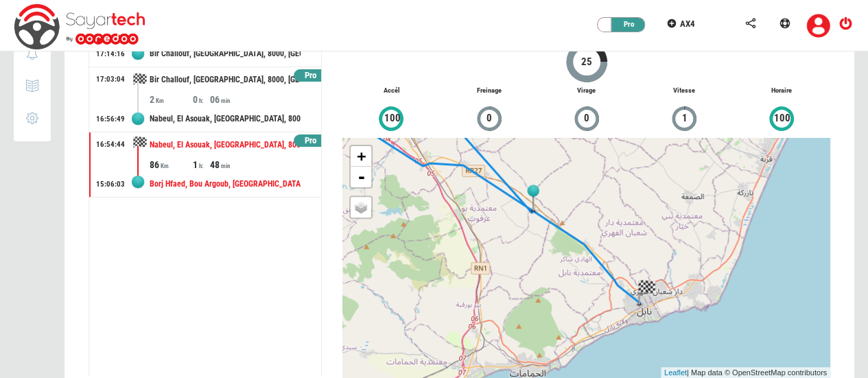
scroll to position [130, 0]
click at [570, 202] on div "+ - OSM Map Google Map Google Satellite Leaflet | Map data © OpenStreetMap cont…" at bounding box center [586, 259] width 488 height 240
click at [364, 178] on link "-" at bounding box center [361, 177] width 21 height 21
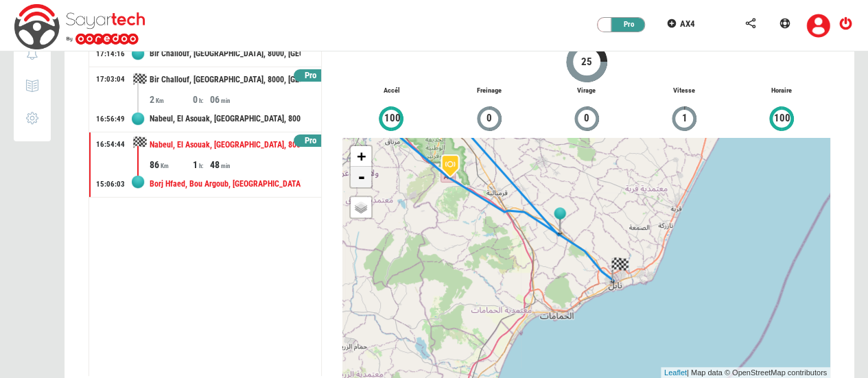
click at [364, 178] on link "-" at bounding box center [361, 177] width 21 height 21
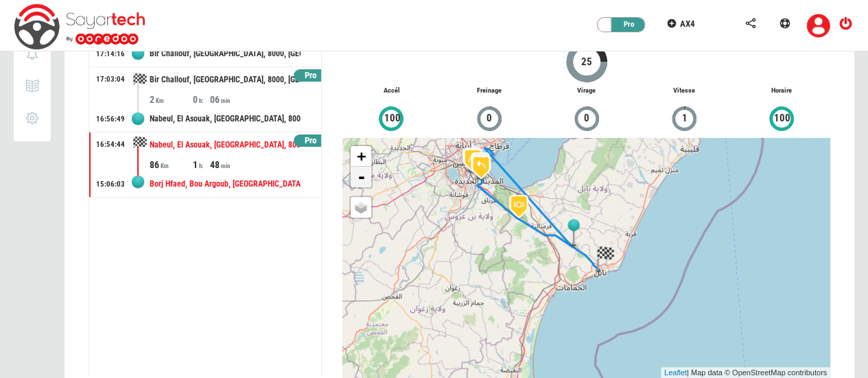
click at [364, 178] on link "-" at bounding box center [361, 177] width 21 height 21
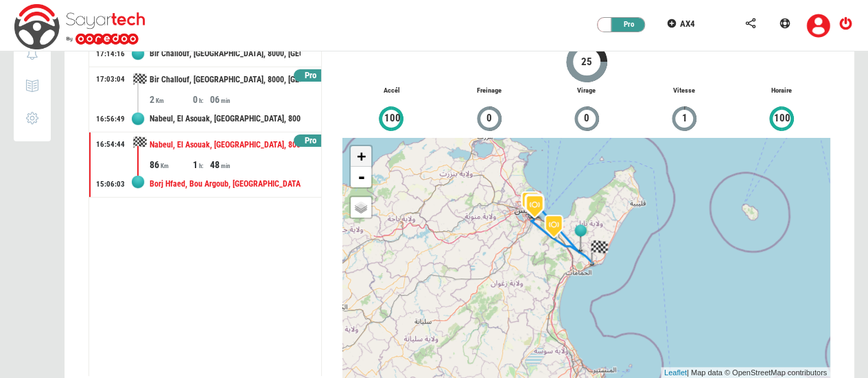
click at [358, 159] on link "+" at bounding box center [361, 156] width 21 height 21
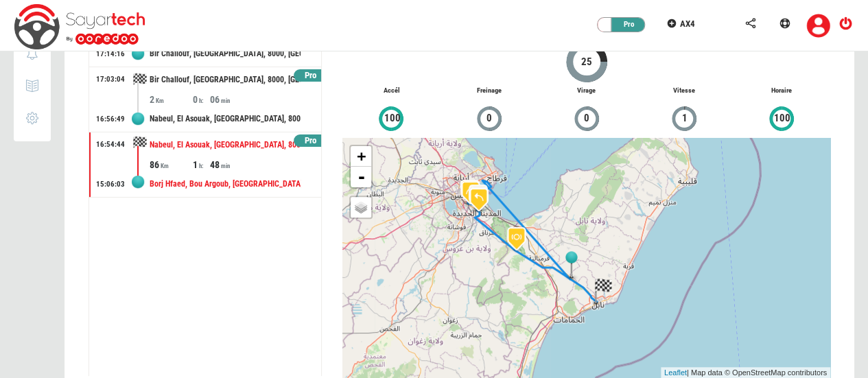
drag, startPoint x: 406, startPoint y: 201, endPoint x: 403, endPoint y: 237, distance: 35.7
click at [403, 237] on div "+ - OSM Map Google Map Google Satellite Leaflet | Map data © OpenStreetMap cont…" at bounding box center [586, 258] width 488 height 240
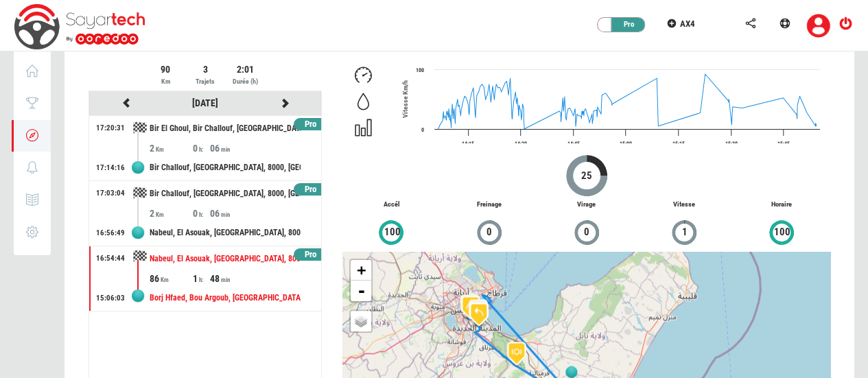
scroll to position [0, 0]
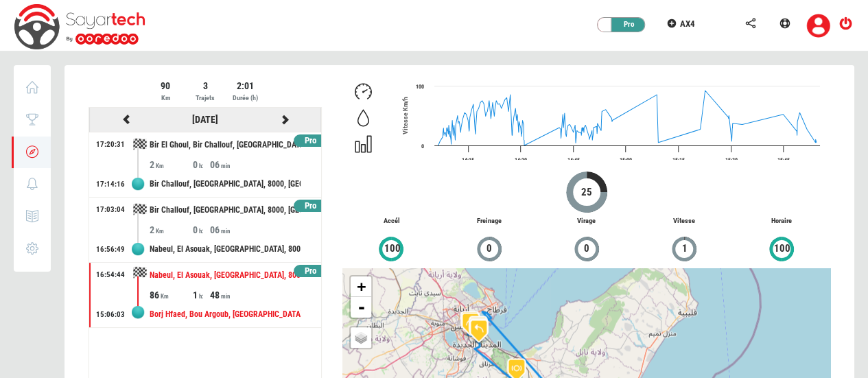
click at [287, 119] on icon at bounding box center [285, 120] width 12 height 10
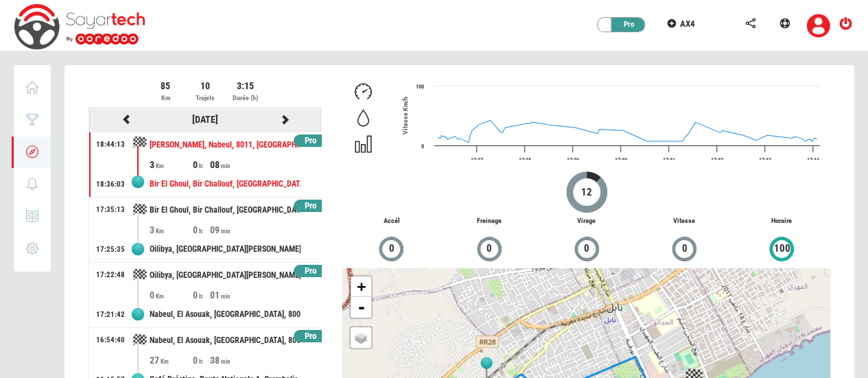
click at [279, 119] on icon at bounding box center [285, 120] width 12 height 10
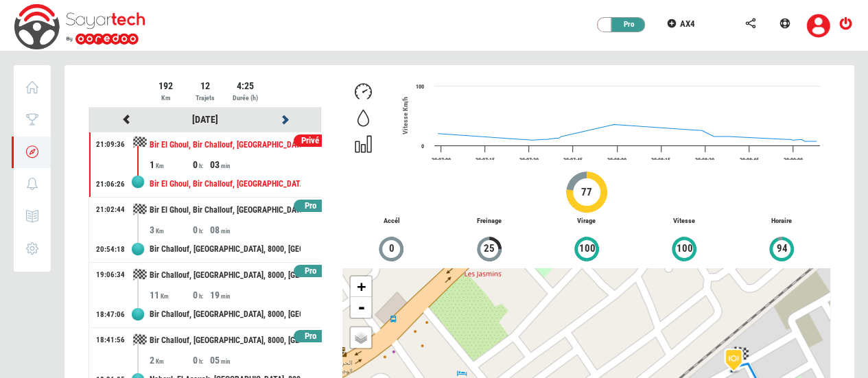
click at [279, 119] on icon at bounding box center [285, 120] width 12 height 10
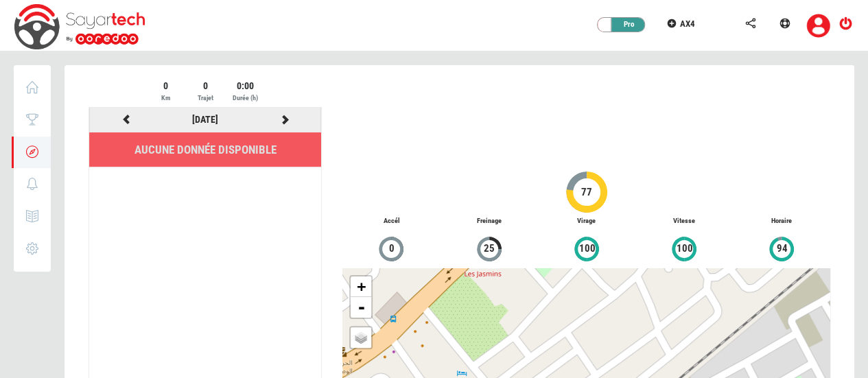
drag, startPoint x: 275, startPoint y: 119, endPoint x: 283, endPoint y: 121, distance: 8.7
click at [283, 121] on div at bounding box center [284, 119] width 79 height 17
click at [283, 121] on icon at bounding box center [285, 120] width 12 height 10
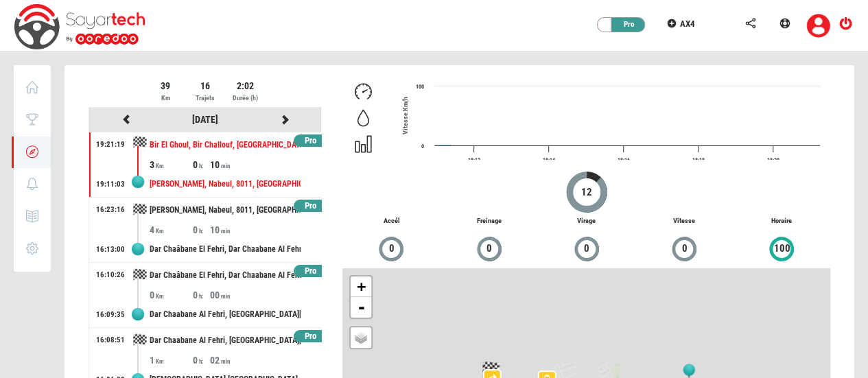
click at [283, 121] on div at bounding box center [460, 300] width 790 height 471
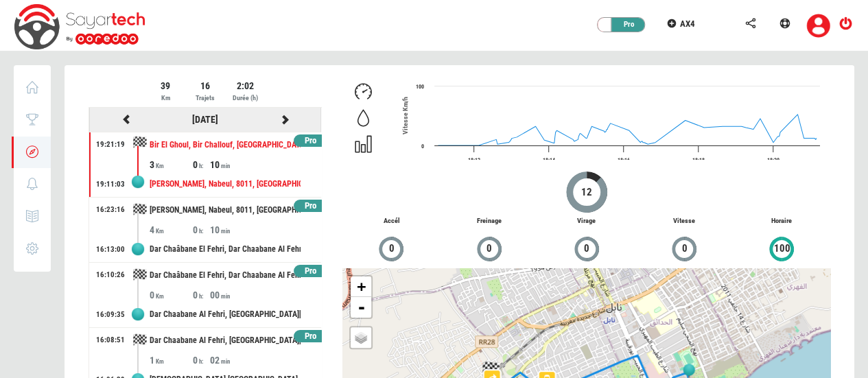
click at [279, 119] on icon at bounding box center [285, 120] width 12 height 10
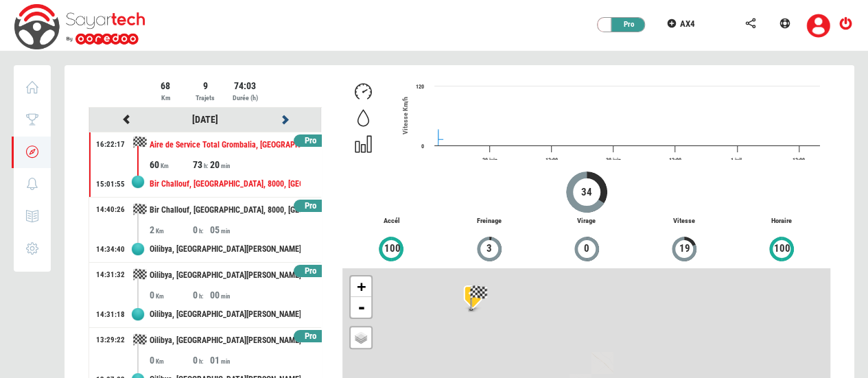
click at [279, 119] on icon at bounding box center [285, 120] width 12 height 10
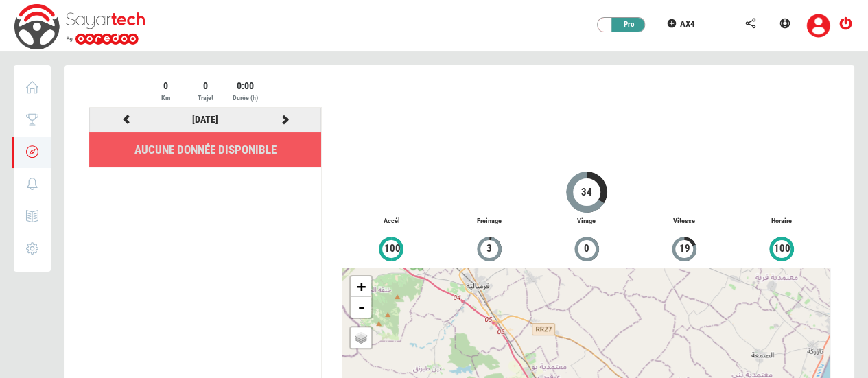
click at [288, 119] on icon at bounding box center [285, 120] width 12 height 10
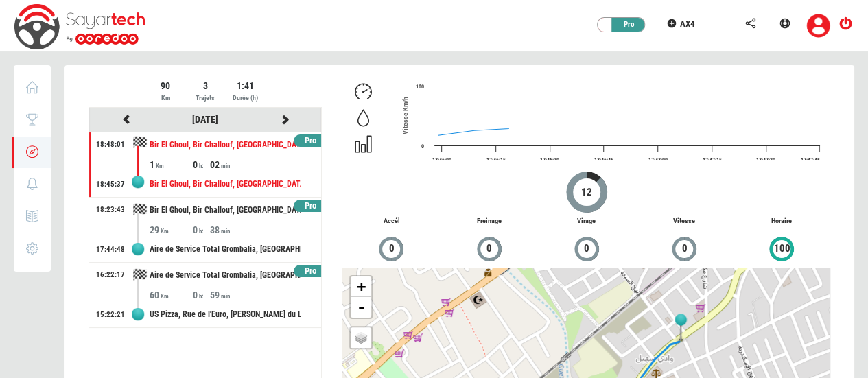
click at [288, 119] on div at bounding box center [460, 300] width 790 height 471
click at [288, 119] on icon at bounding box center [285, 120] width 12 height 10
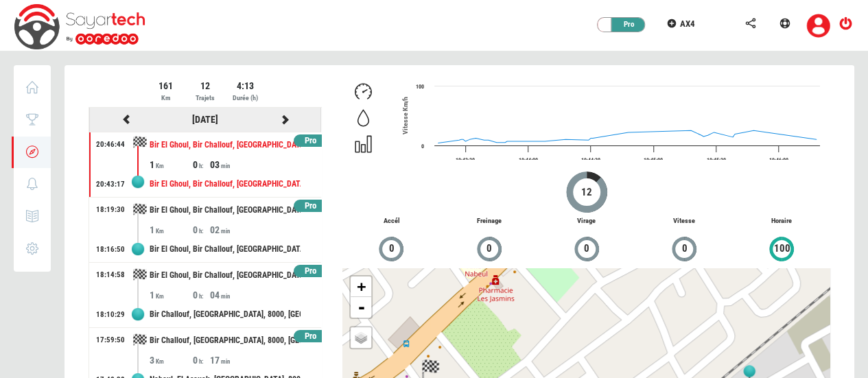
click at [279, 121] on icon at bounding box center [285, 120] width 12 height 10
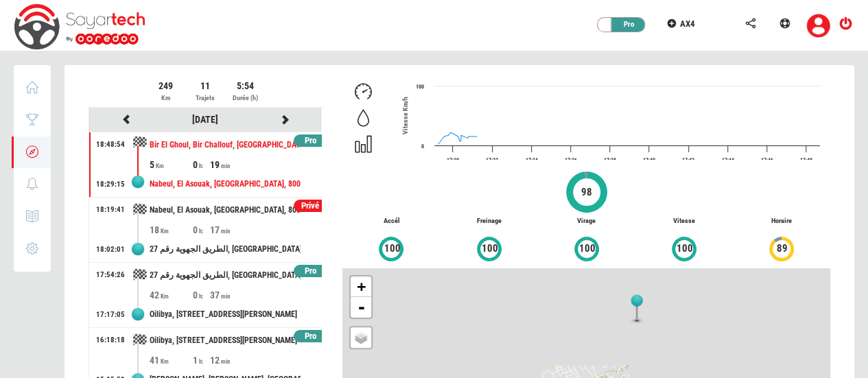
click at [277, 121] on div at bounding box center [460, 300] width 790 height 471
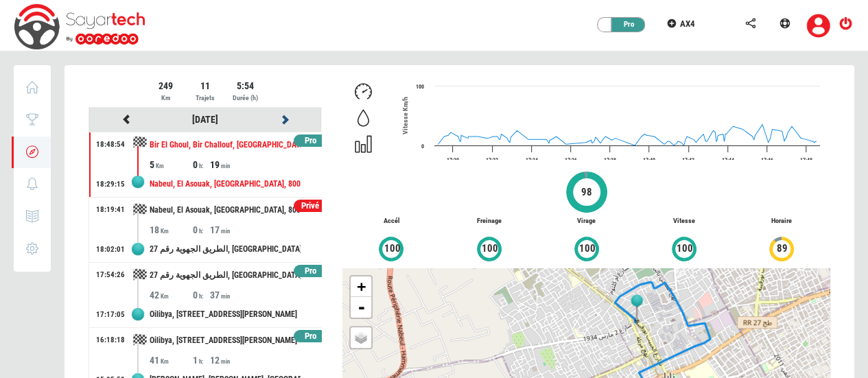
click at [279, 121] on icon at bounding box center [285, 120] width 12 height 10
